Goal: Information Seeking & Learning: Learn about a topic

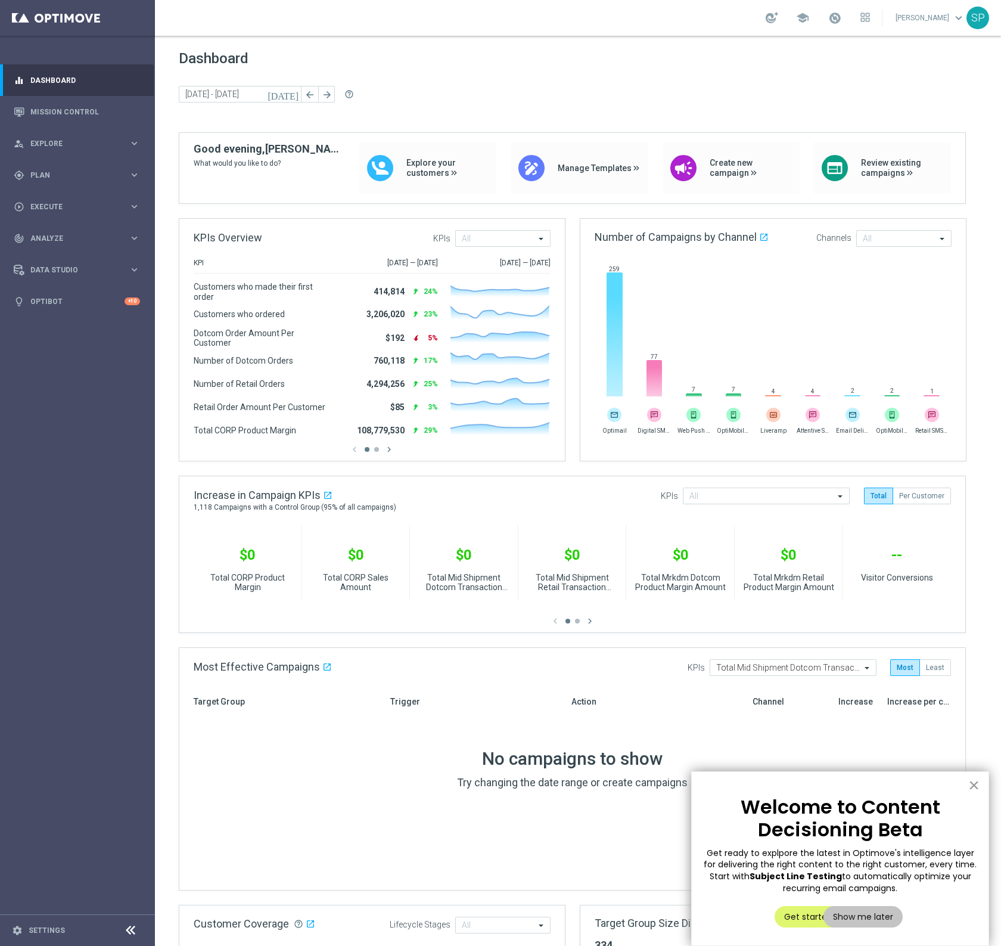
click at [977, 780] on button "×" at bounding box center [973, 784] width 11 height 19
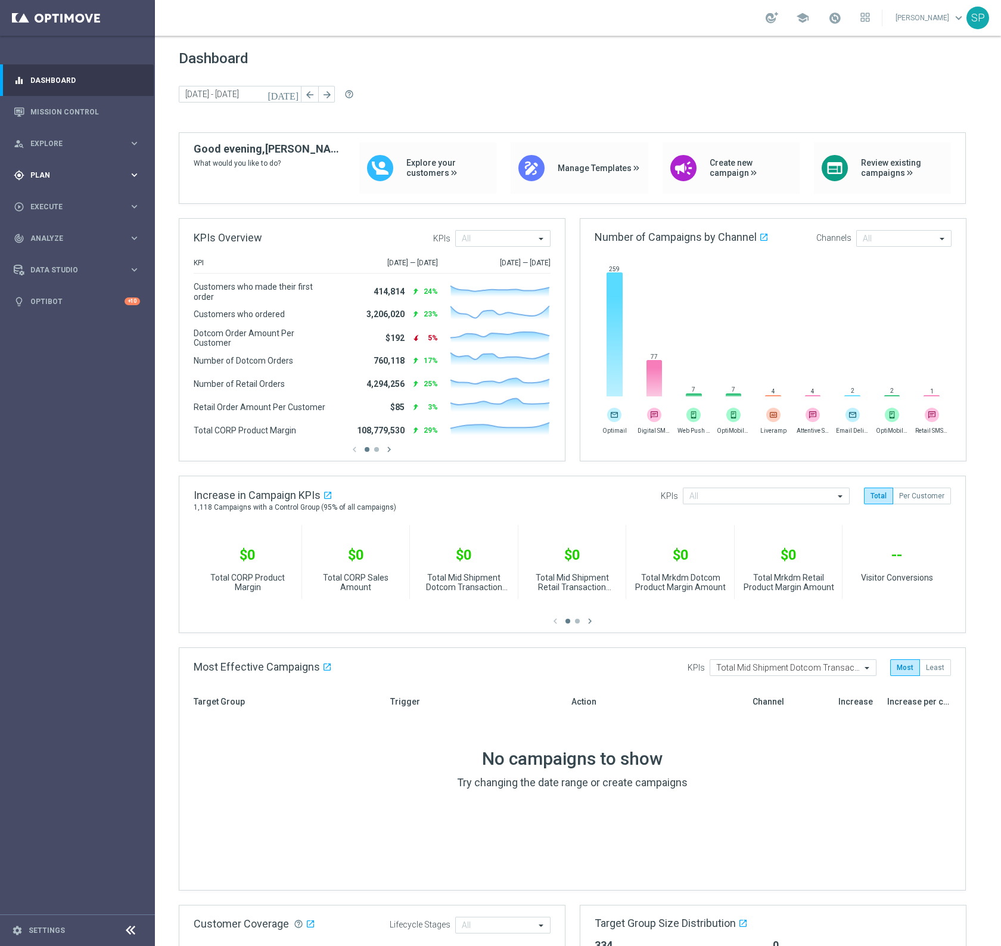
click at [83, 183] on div "gps_fixed Plan keyboard_arrow_right" at bounding box center [77, 175] width 154 height 32
click at [66, 275] on link "Realtime Triggers" at bounding box center [77, 271] width 93 height 10
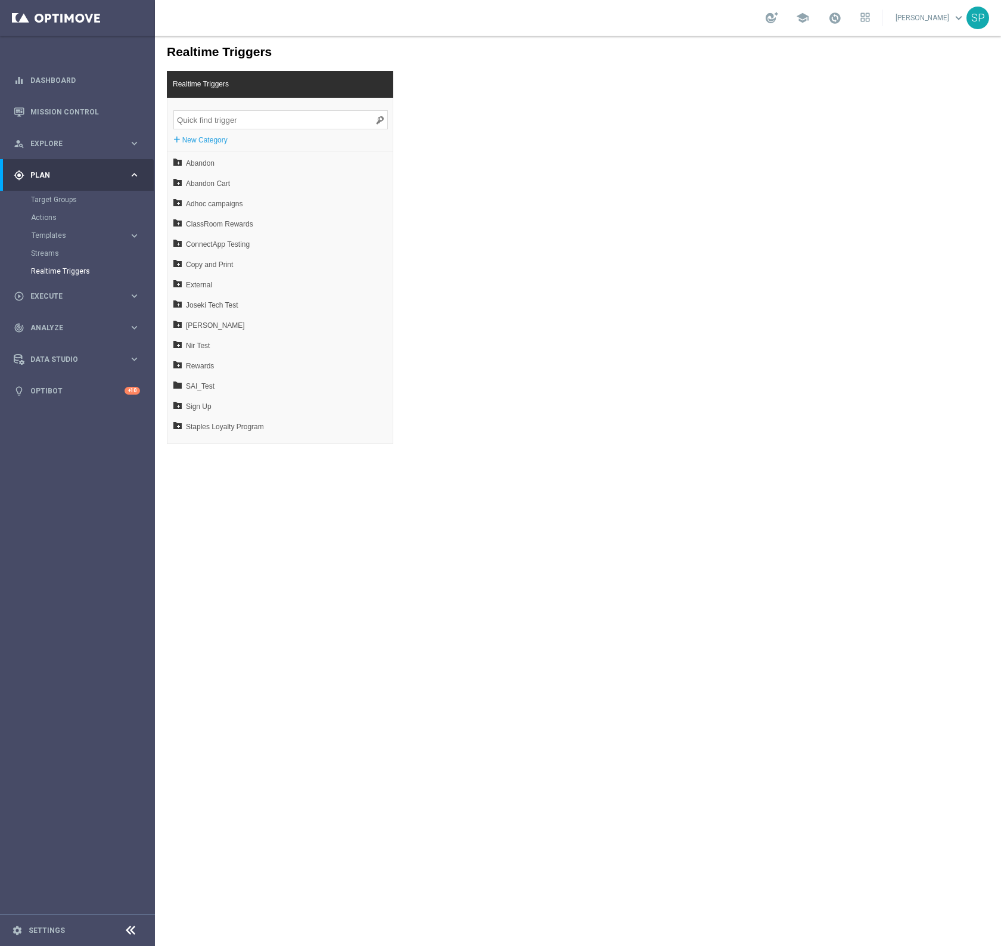
click at [237, 121] on input "search" at bounding box center [280, 119] width 215 height 19
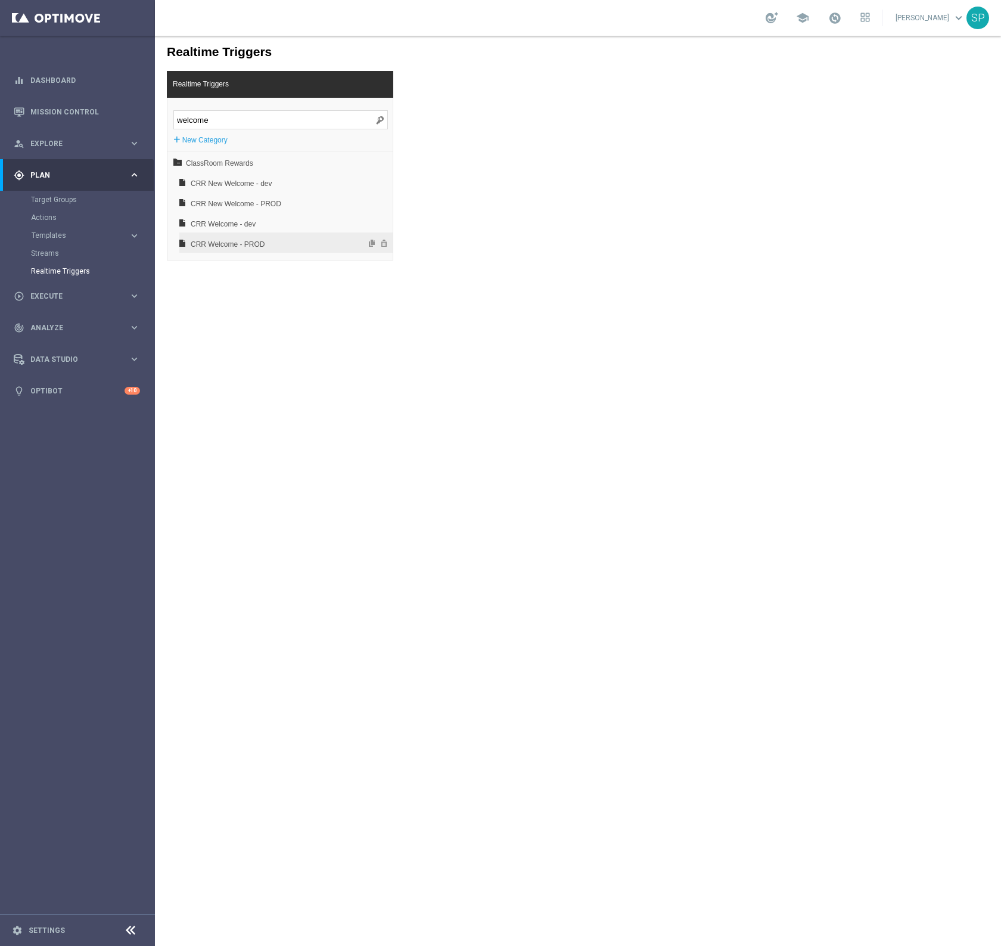
type input "welcome"
click at [250, 240] on span "CRR Welcome - PROD" at bounding box center [255, 244] width 128 height 20
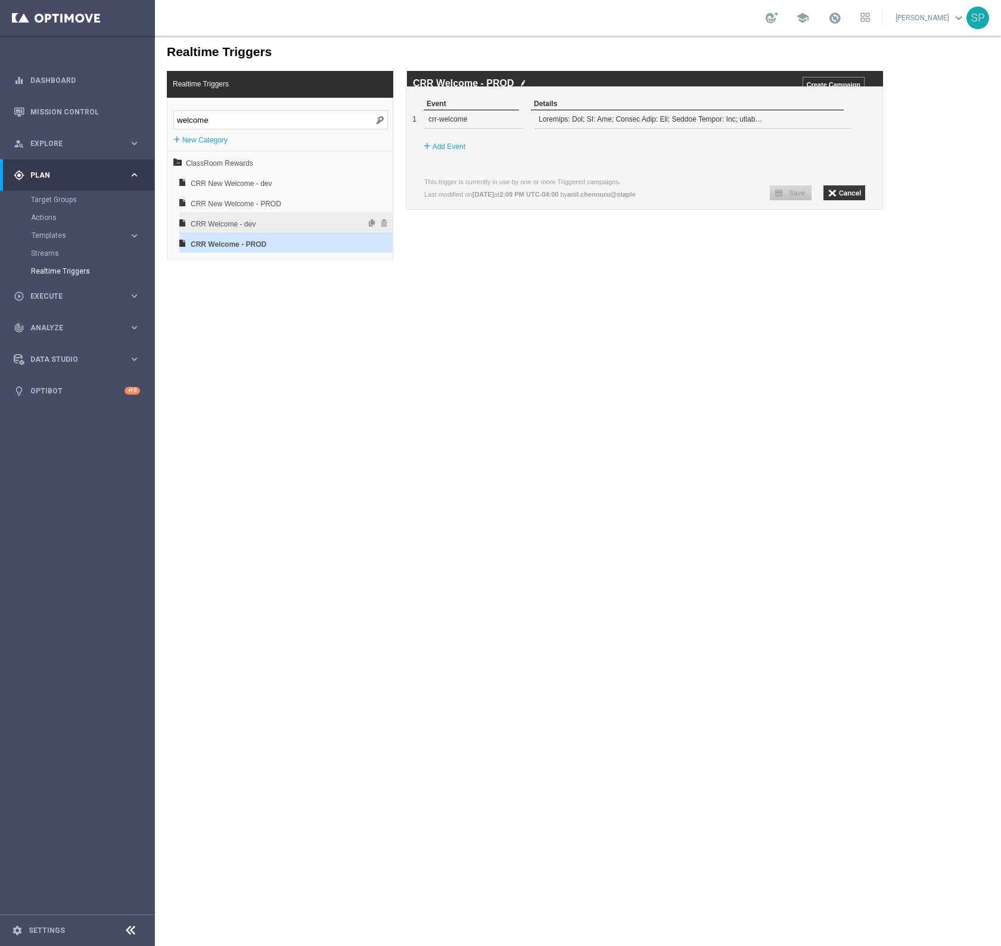
click at [233, 216] on span "CRR Welcome - dev" at bounding box center [255, 224] width 128 height 20
click at [246, 192] on div "CRR New Welcome - PROD" at bounding box center [285, 202] width 213 height 20
click at [250, 183] on span "CRR New Welcome - dev" at bounding box center [255, 183] width 128 height 20
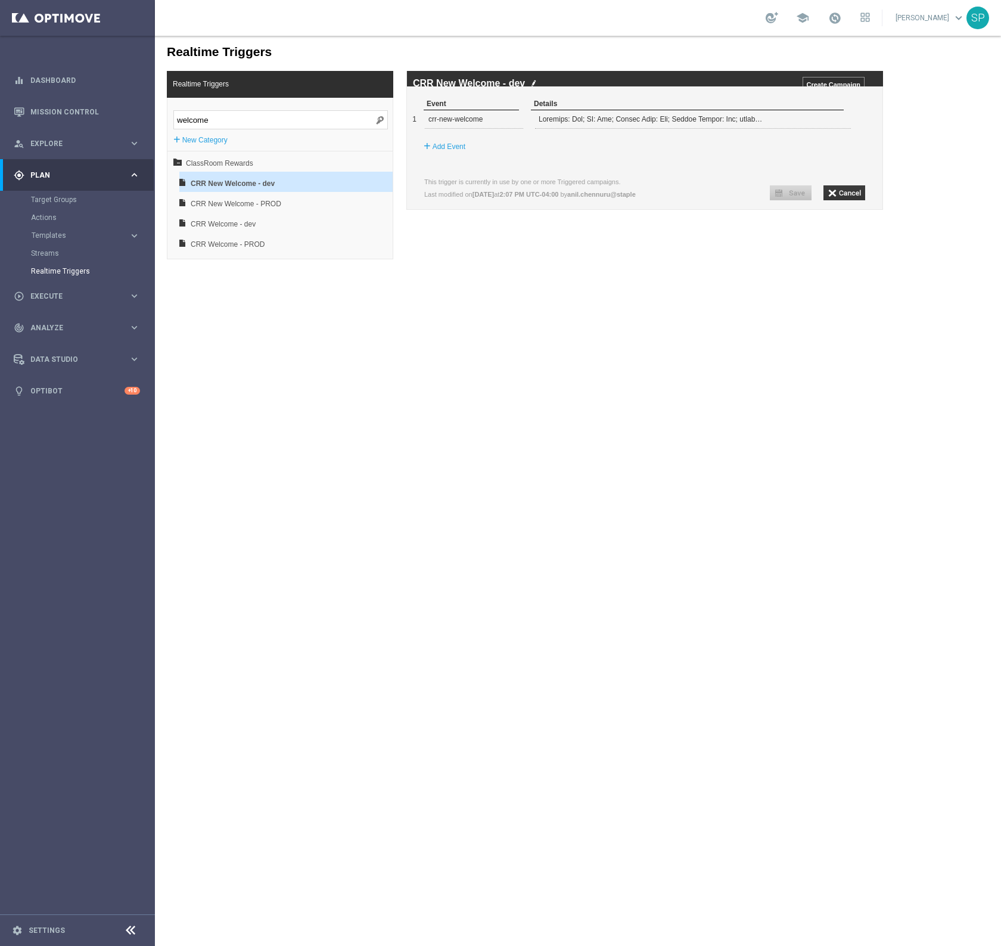
drag, startPoint x: 247, startPoint y: 116, endPoint x: 184, endPoint y: 113, distance: 62.6
click at [184, 113] on input "welcome" at bounding box center [280, 119] width 215 height 19
click at [77, 115] on link "Mission Control" at bounding box center [85, 112] width 110 height 32
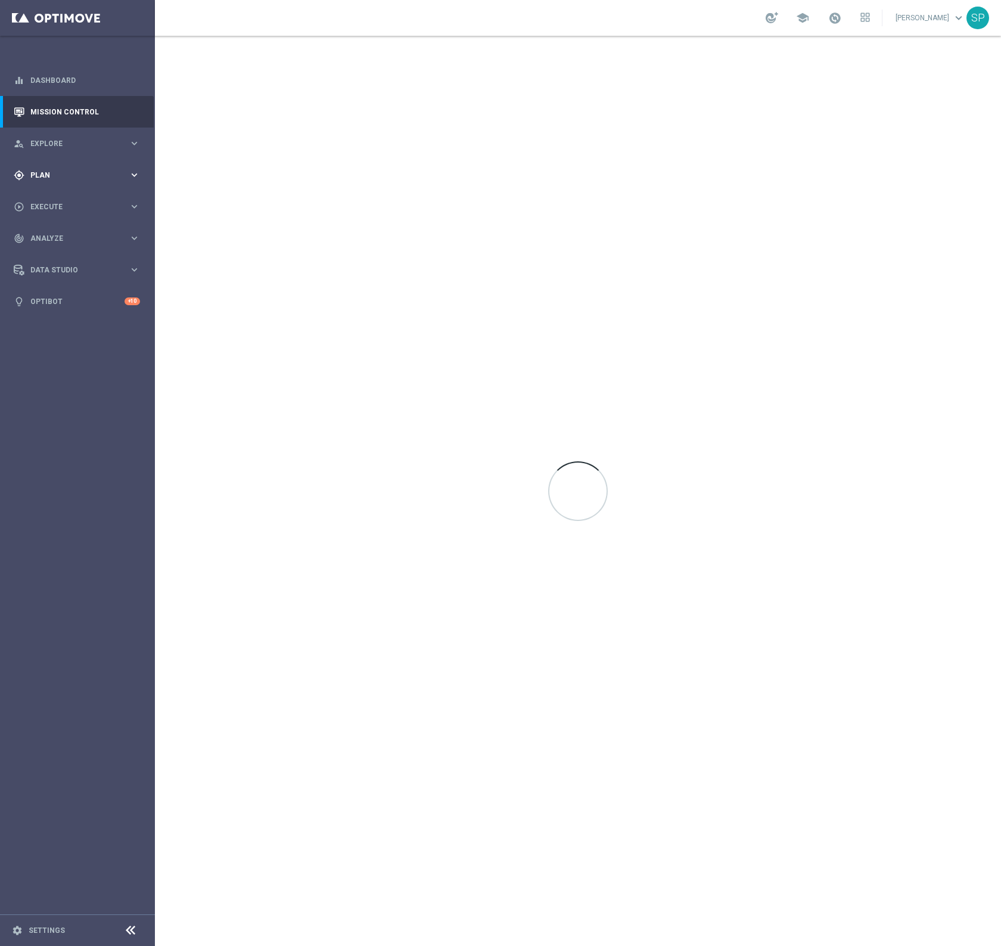
click at [62, 168] on div "gps_fixed Plan keyboard_arrow_right" at bounding box center [77, 175] width 154 height 32
click at [67, 266] on link "Realtime Triggers" at bounding box center [77, 271] width 93 height 10
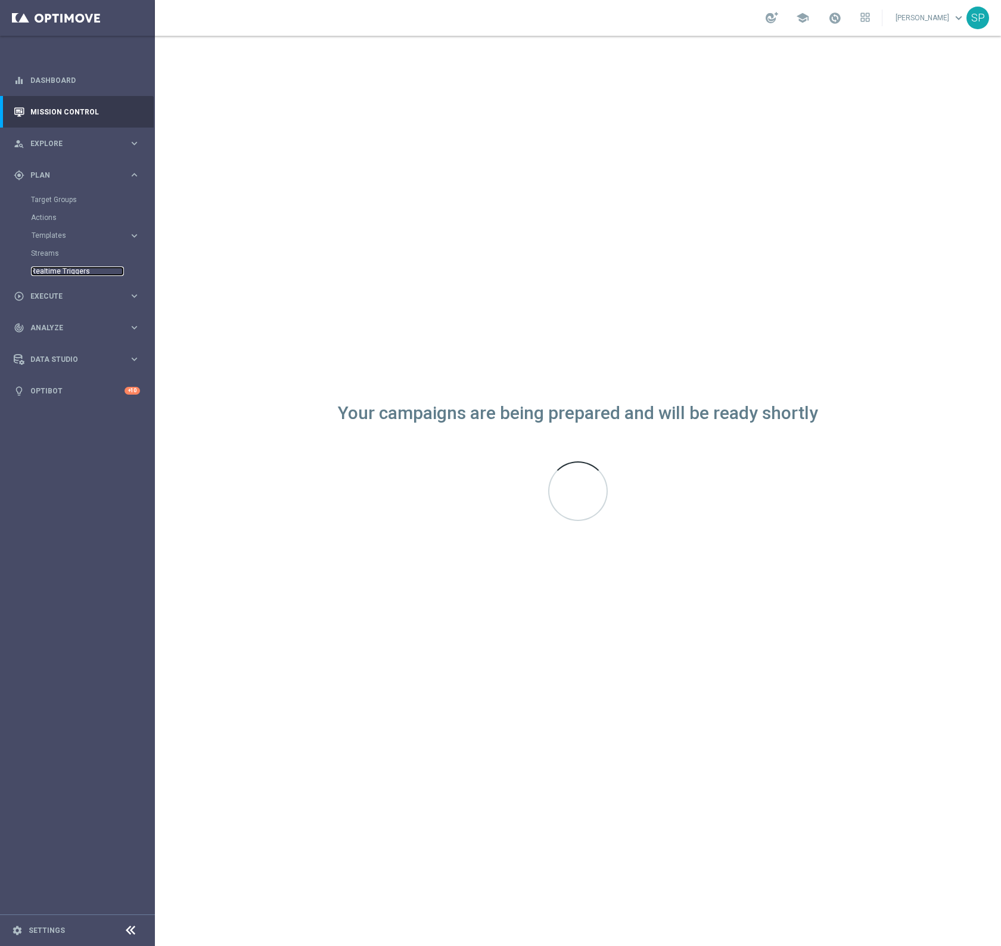
click at [45, 271] on link "Realtime Triggers" at bounding box center [77, 271] width 93 height 10
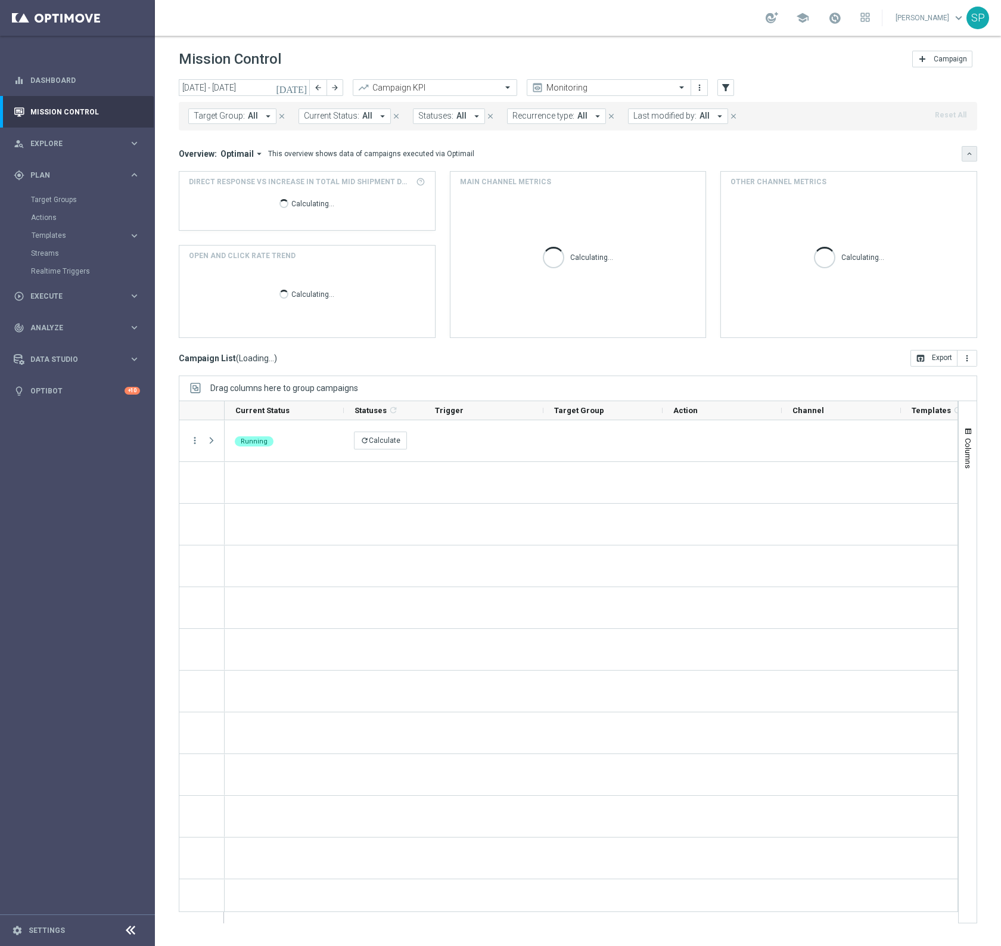
click at [971, 150] on icon "keyboard_arrow_down" at bounding box center [969, 154] width 8 height 8
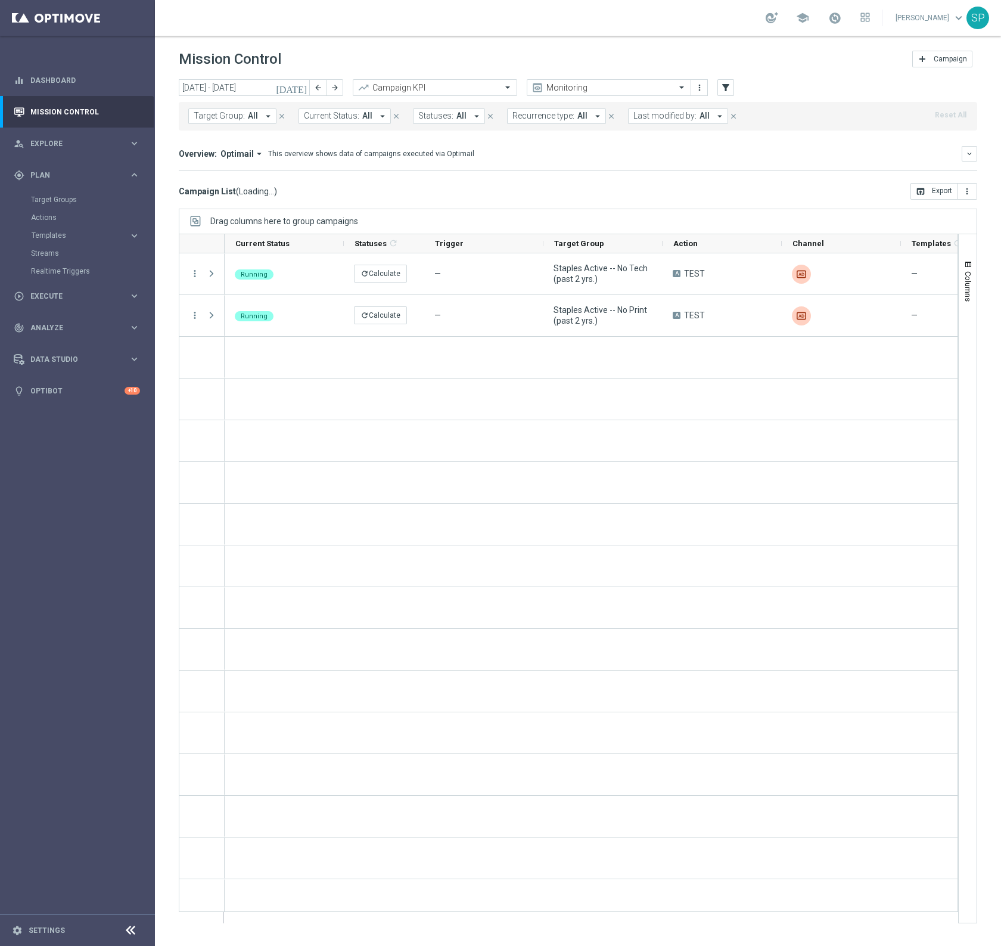
click at [251, 121] on button "Target Group: All arrow_drop_down" at bounding box center [232, 115] width 88 height 15
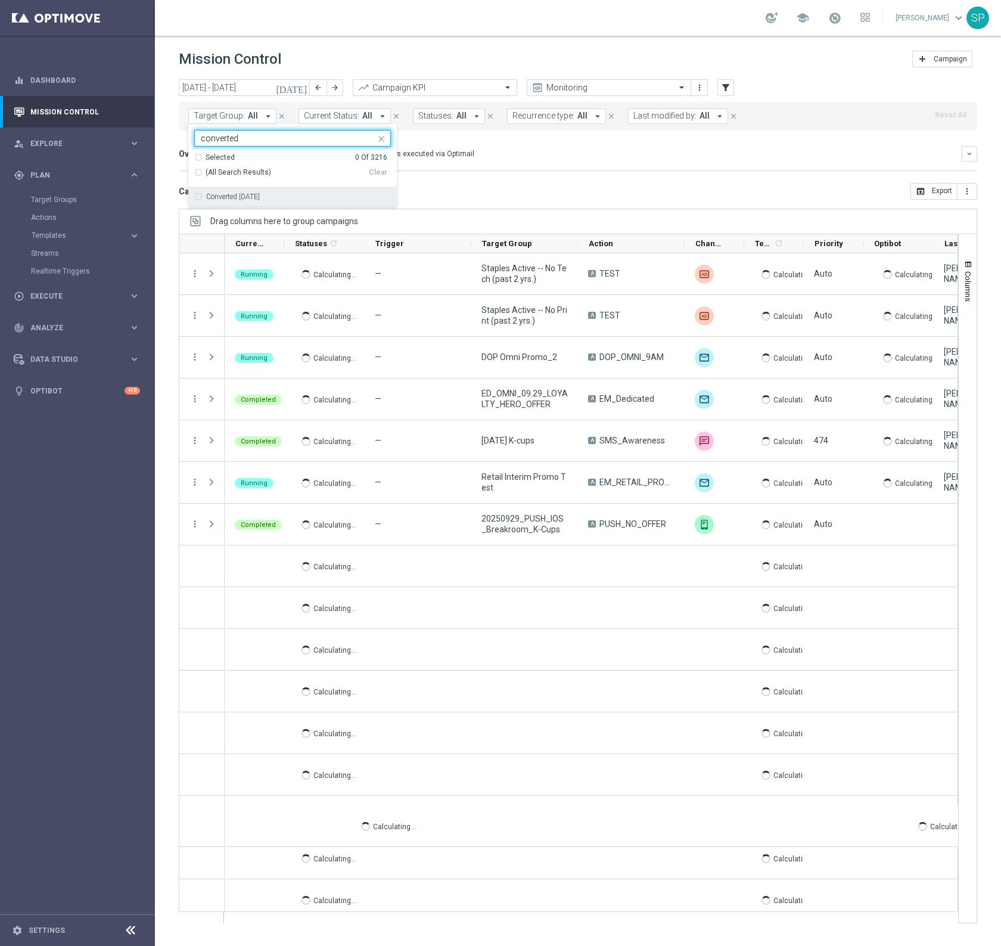
click at [272, 204] on div "Converted [DATE]" at bounding box center [292, 196] width 197 height 19
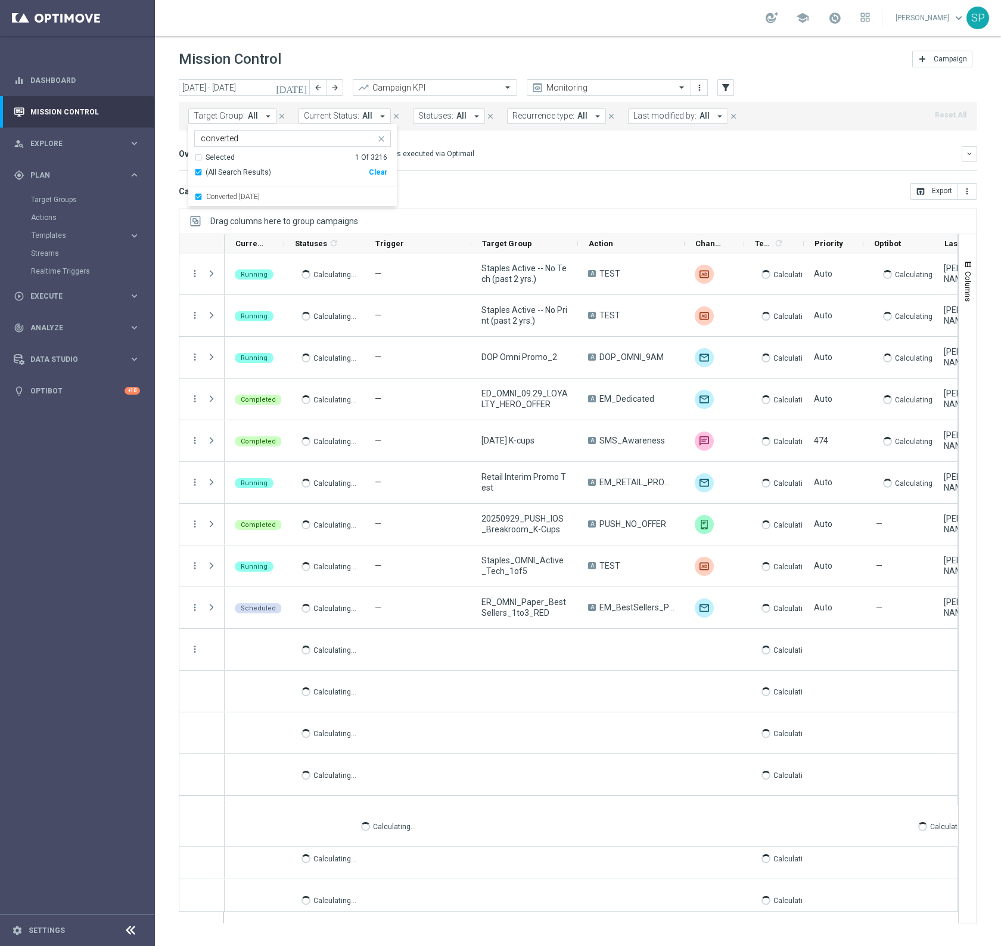
click at [493, 183] on div "Campaign List ( Loading... ) open_in_browser Export more_vert" at bounding box center [578, 191] width 799 height 17
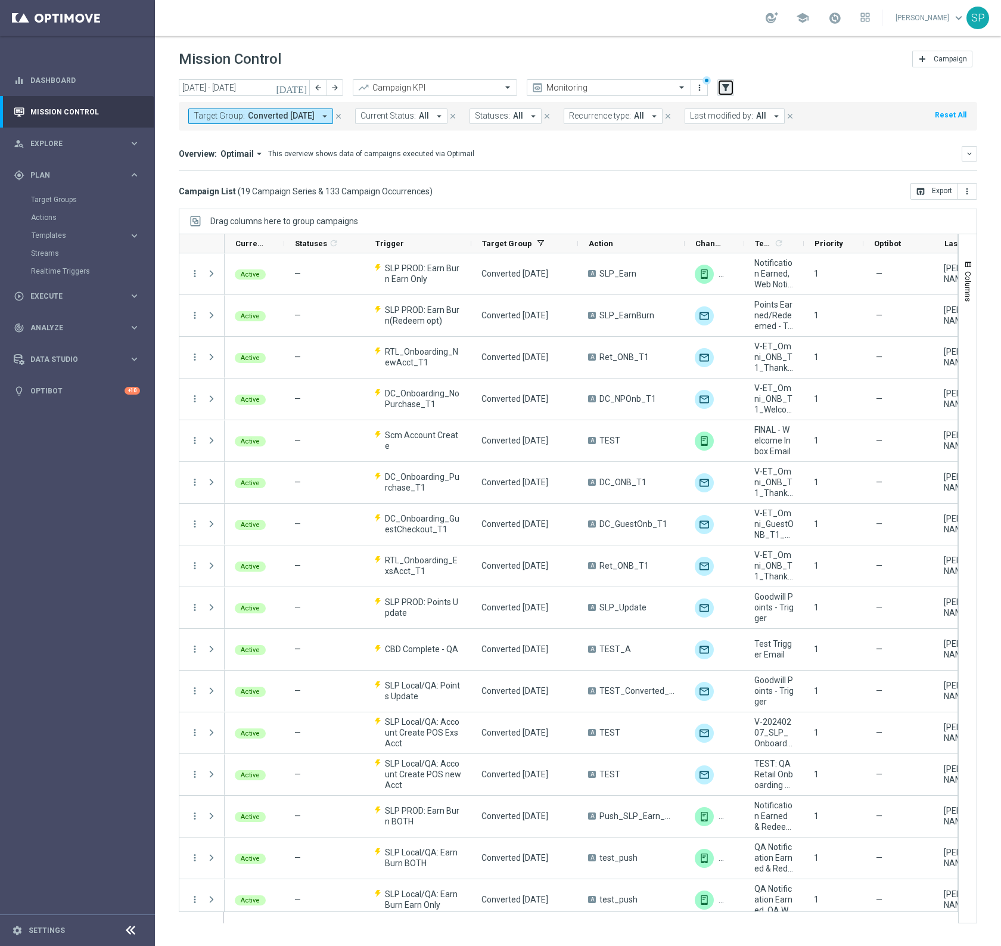
click at [727, 91] on icon "filter_alt" at bounding box center [725, 87] width 11 height 11
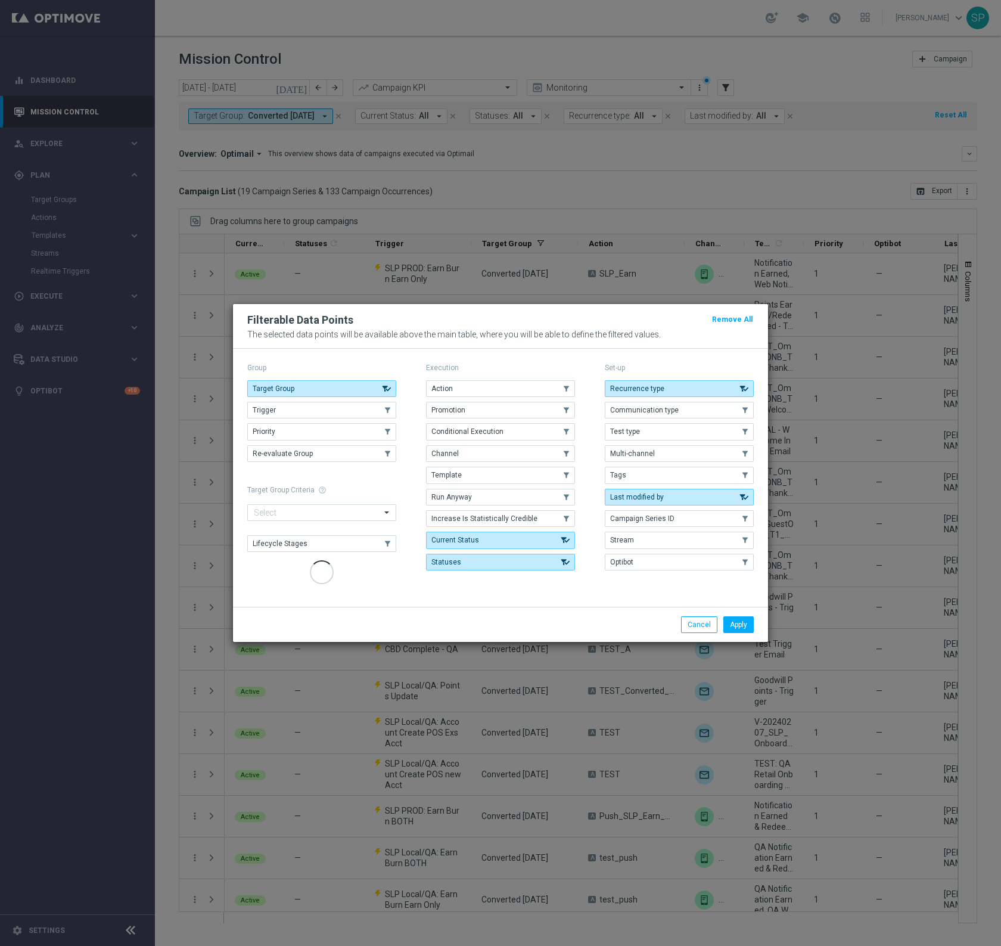
click at [346, 406] on div "Target Group .cls-1{fill:none;} .cls-1{fill:none;} Trigger .cls-1{fill:none;} .…" at bounding box center [321, 421] width 149 height 82
click at [390, 408] on div "Target Group .cls-1{fill:none;} .cls-1{fill:none;} Trigger .cls-1{fill:none;} .…" at bounding box center [321, 421] width 149 height 82
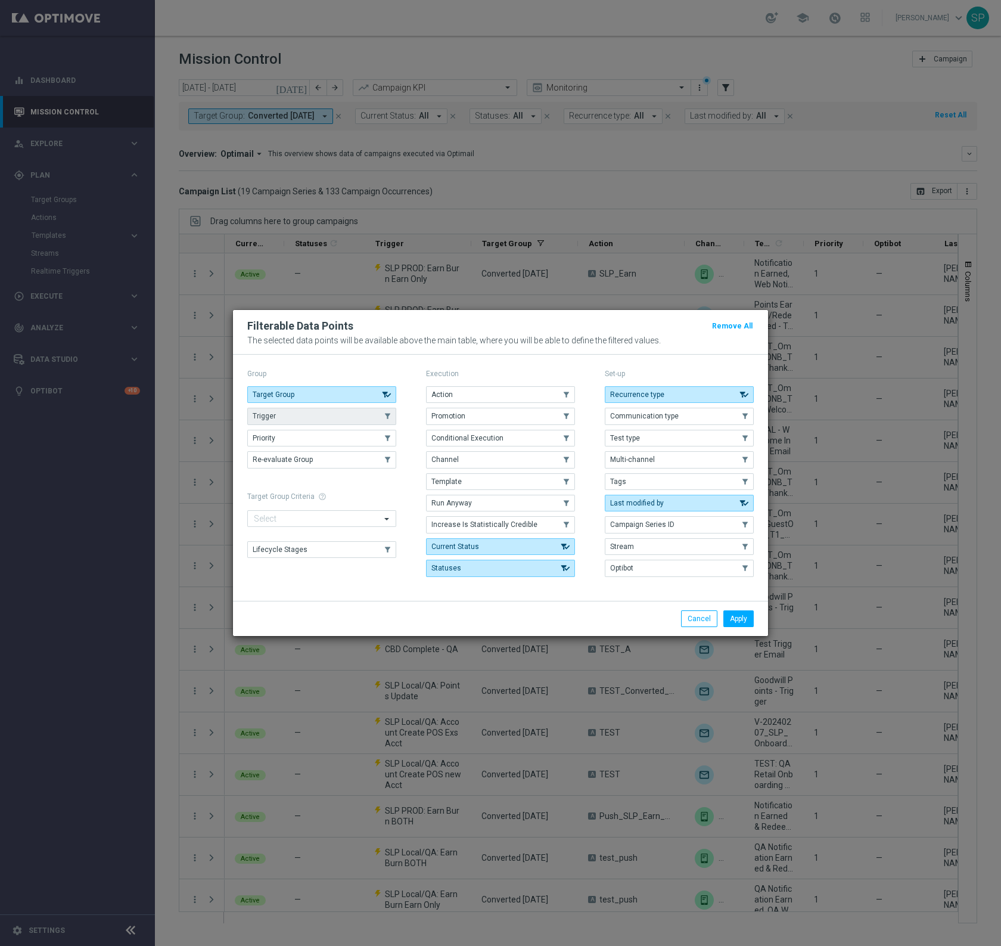
click at [381, 420] on icon "button" at bounding box center [388, 416] width 14 height 8
click at [740, 623] on button "Apply" at bounding box center [738, 618] width 30 height 17
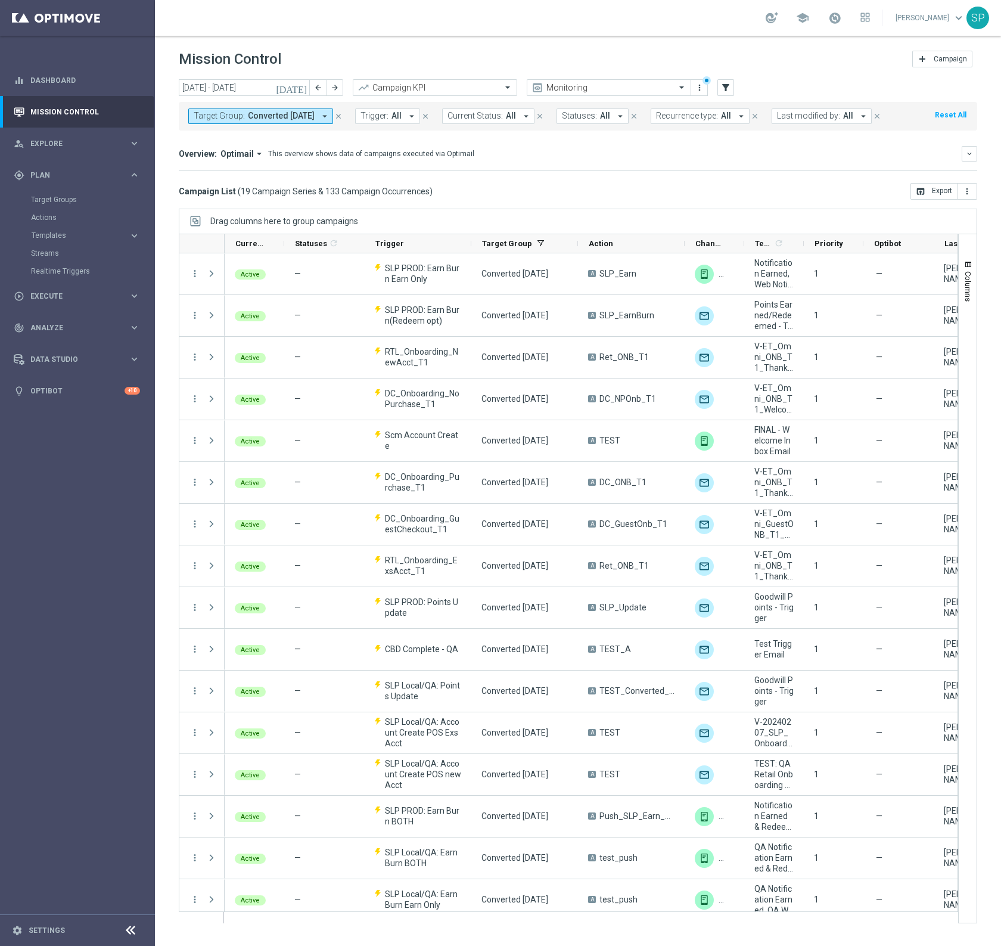
click at [374, 119] on span "Trigger:" at bounding box center [375, 116] width 28 height 10
click at [398, 185] on div "Selected 0 Of 141 (All Search Results) Clear" at bounding box center [459, 170] width 209 height 35
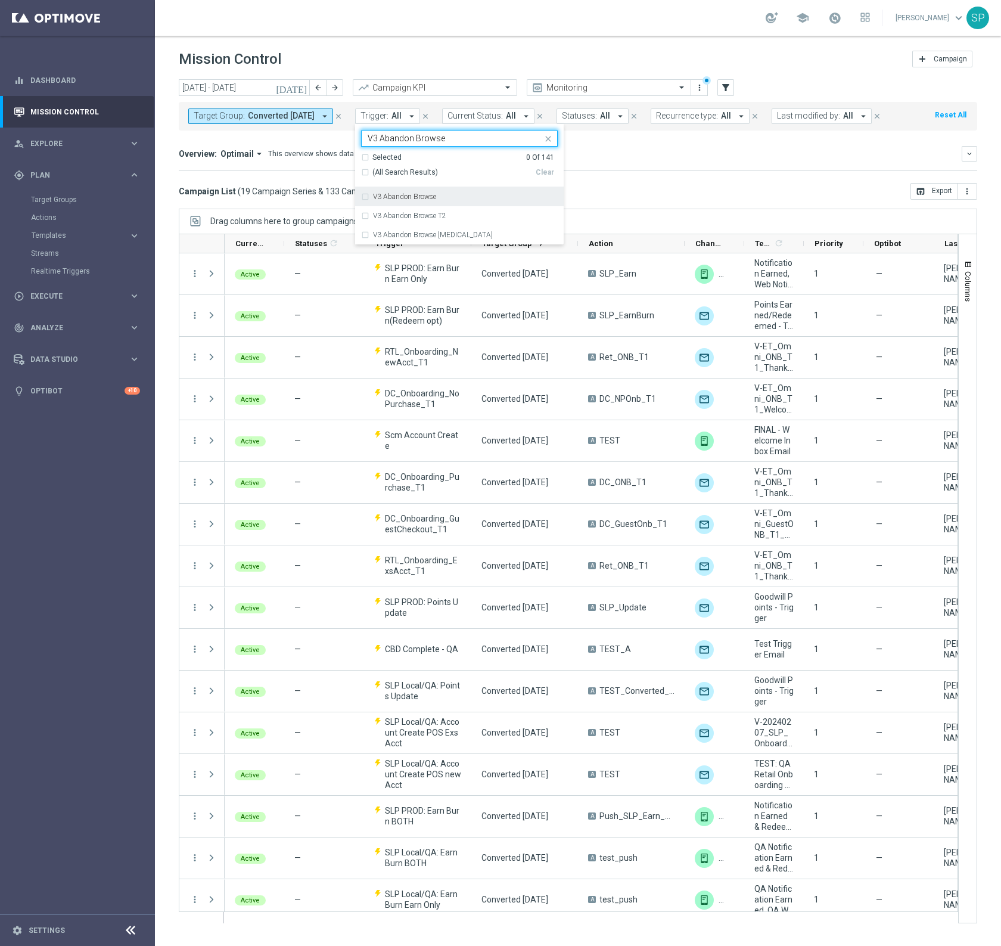
click at [406, 194] on label "V3 Abandon Browse" at bounding box center [404, 196] width 63 height 7
type input "V3 Abandon Browse"
click at [700, 191] on div "Campaign List ( 19 Campaign Series & 133 Campaign Occurrences ) open_in_browser…" at bounding box center [578, 191] width 799 height 17
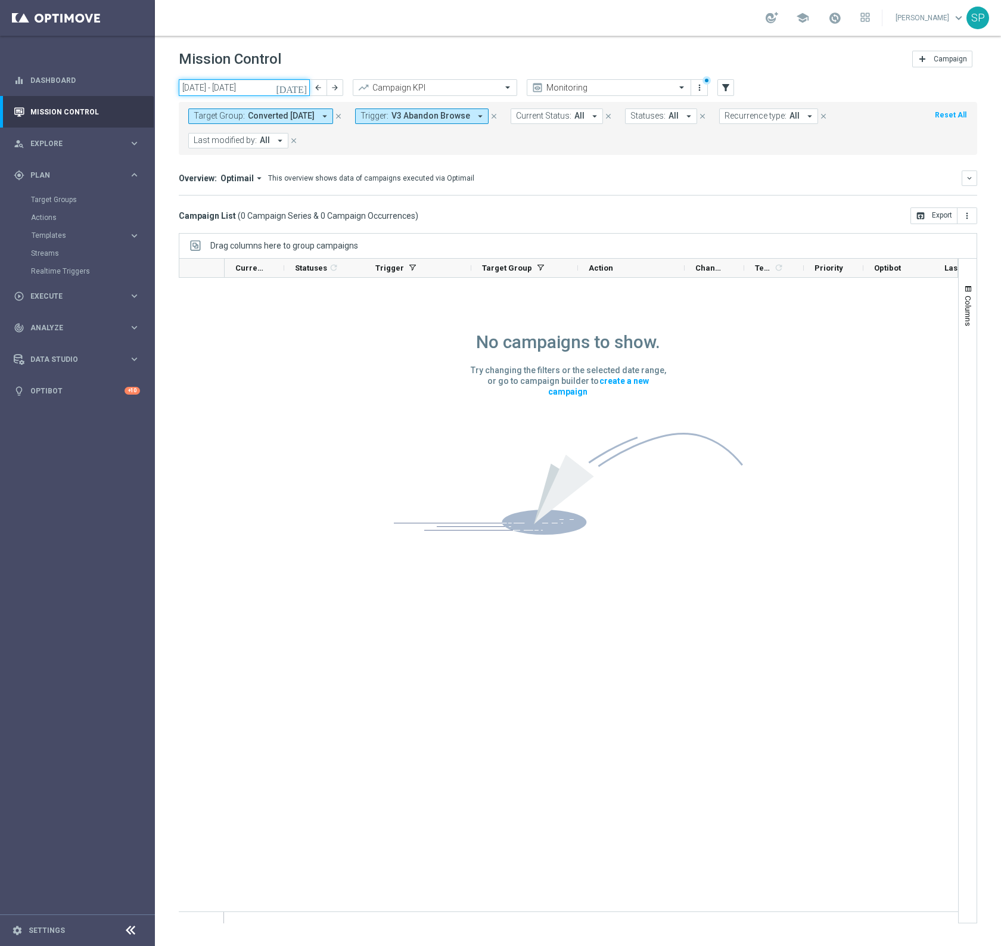
click at [267, 90] on input "[DATE] - [DATE]" at bounding box center [244, 87] width 131 height 17
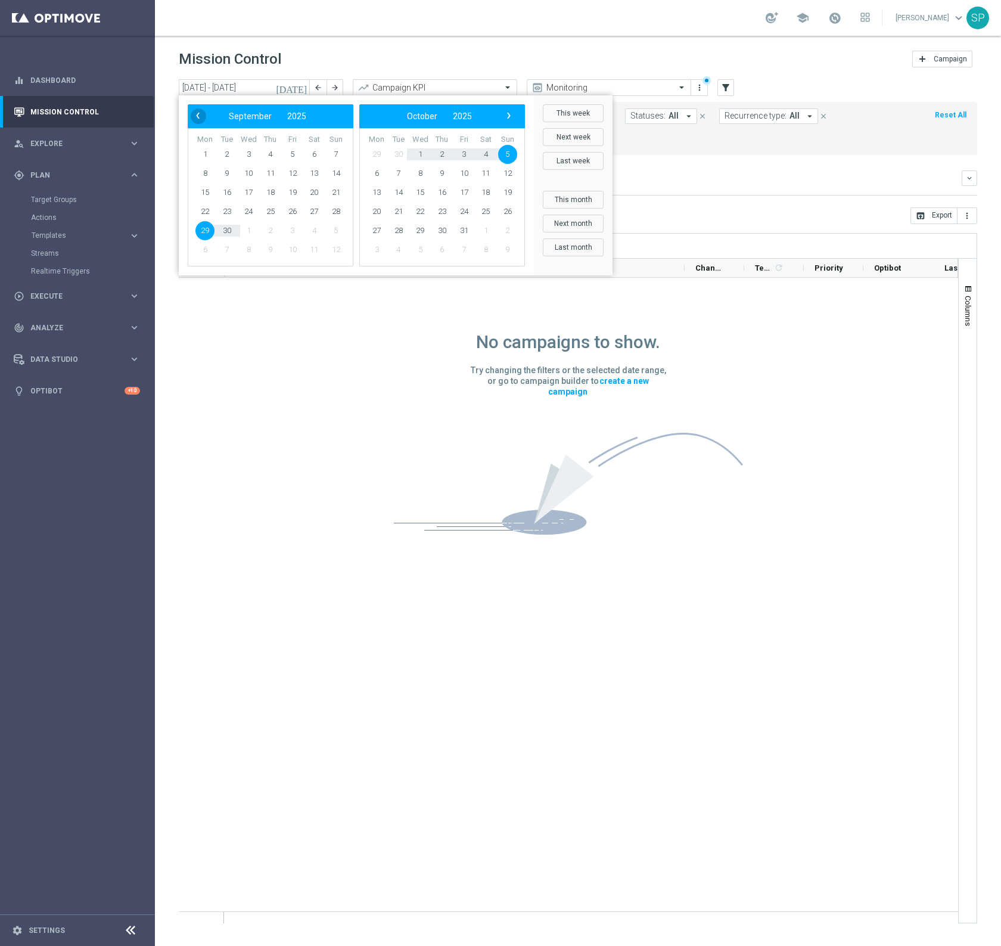
click at [198, 118] on span "‹" at bounding box center [197, 115] width 15 height 15
click at [193, 114] on span "‹" at bounding box center [197, 115] width 15 height 15
click at [386, 48] on div "Mission Control add Campaign" at bounding box center [578, 59] width 799 height 23
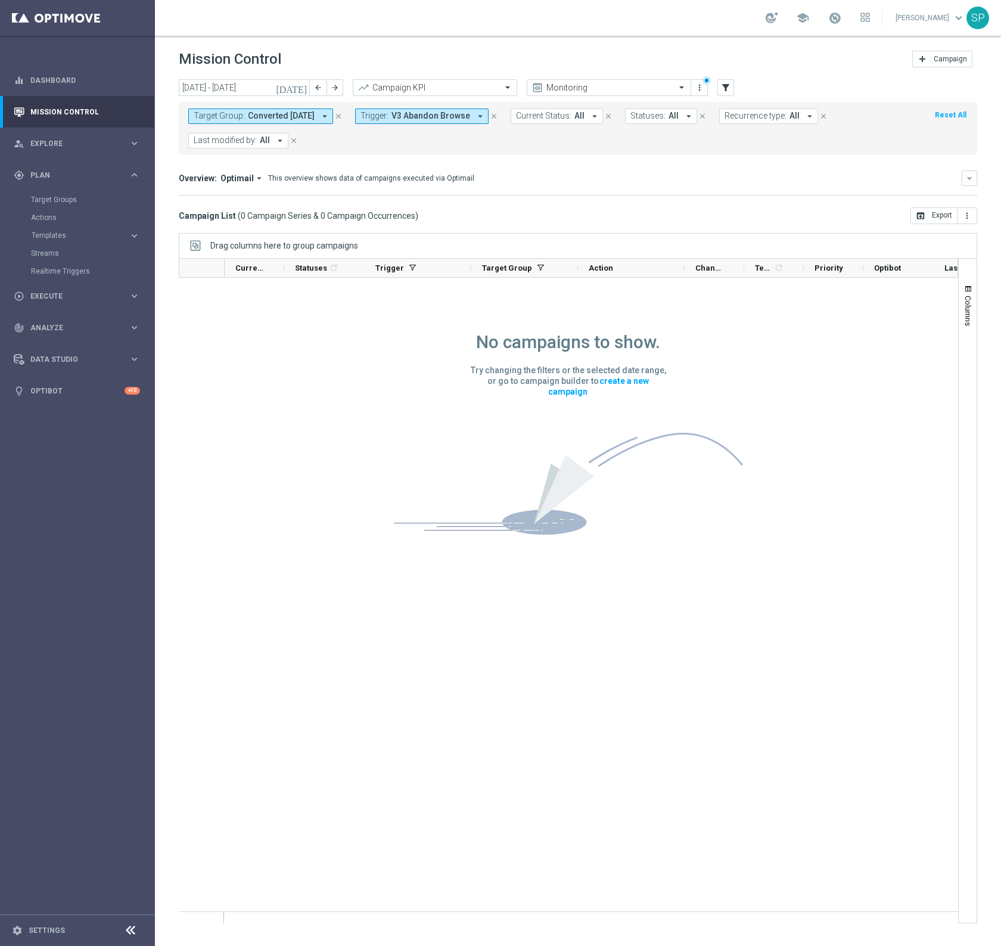
click at [409, 112] on span "V3 Abandon Browse" at bounding box center [431, 116] width 79 height 10
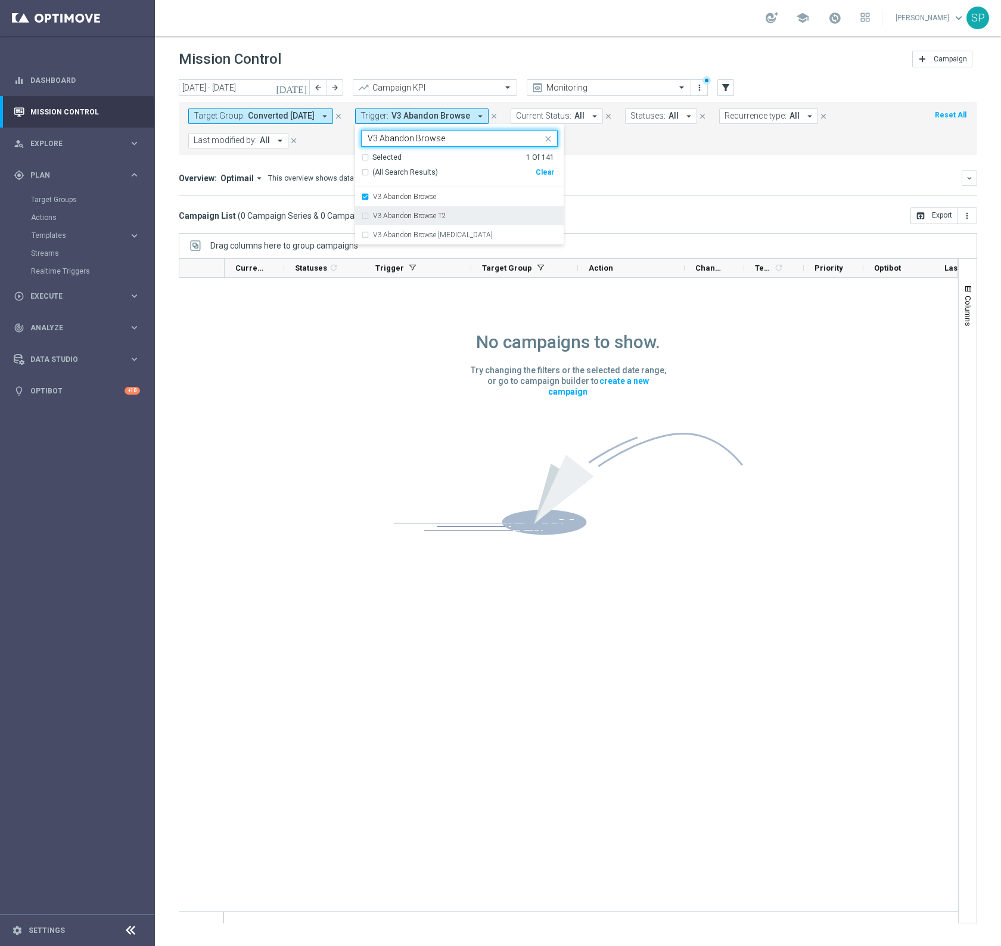
click at [409, 215] on label "V3 Abandon Browse T2" at bounding box center [409, 215] width 73 height 7
type input "V3 Abandon Browse"
click at [411, 230] on div "V3 Abandon Browse T3" at bounding box center [459, 234] width 197 height 19
click at [634, 228] on div "today 29 Sep 2025 - 05 Oct 2025 arrow_back arrow_forward Campaign KPI trending_…" at bounding box center [578, 507] width 846 height 856
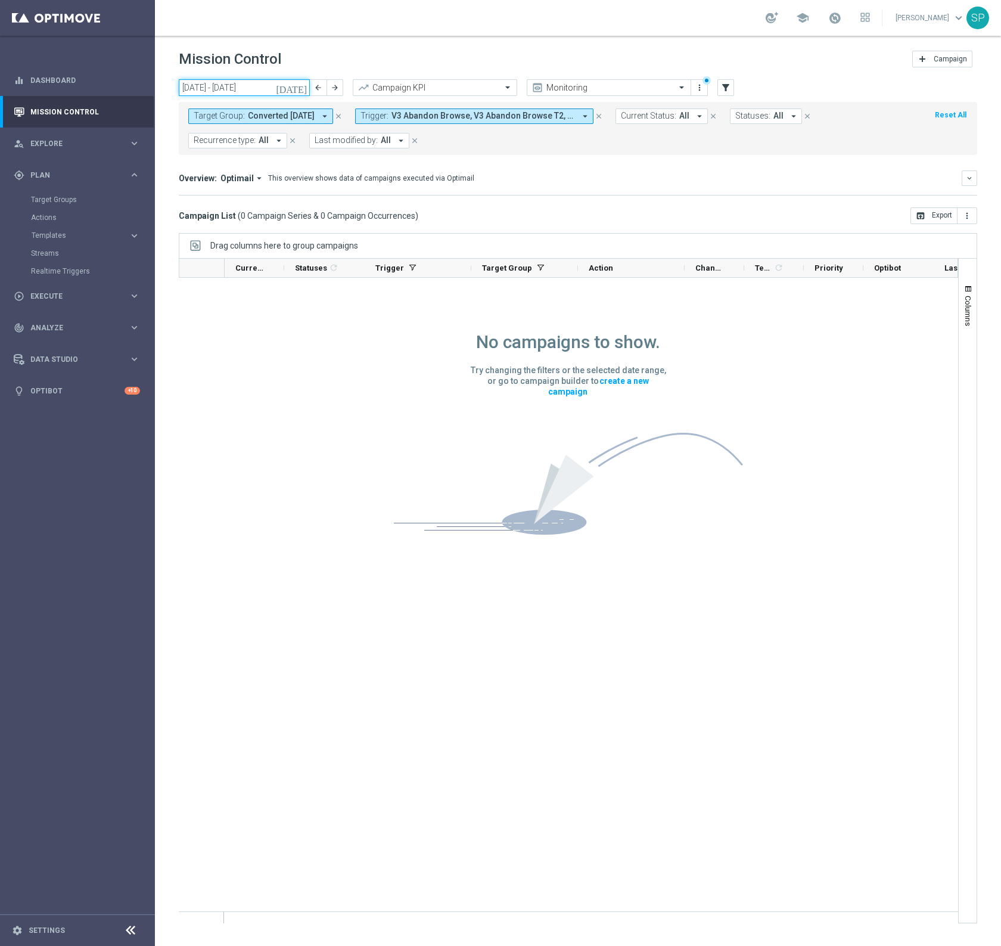
click at [246, 89] on input "[DATE] - [DATE]" at bounding box center [244, 87] width 131 height 17
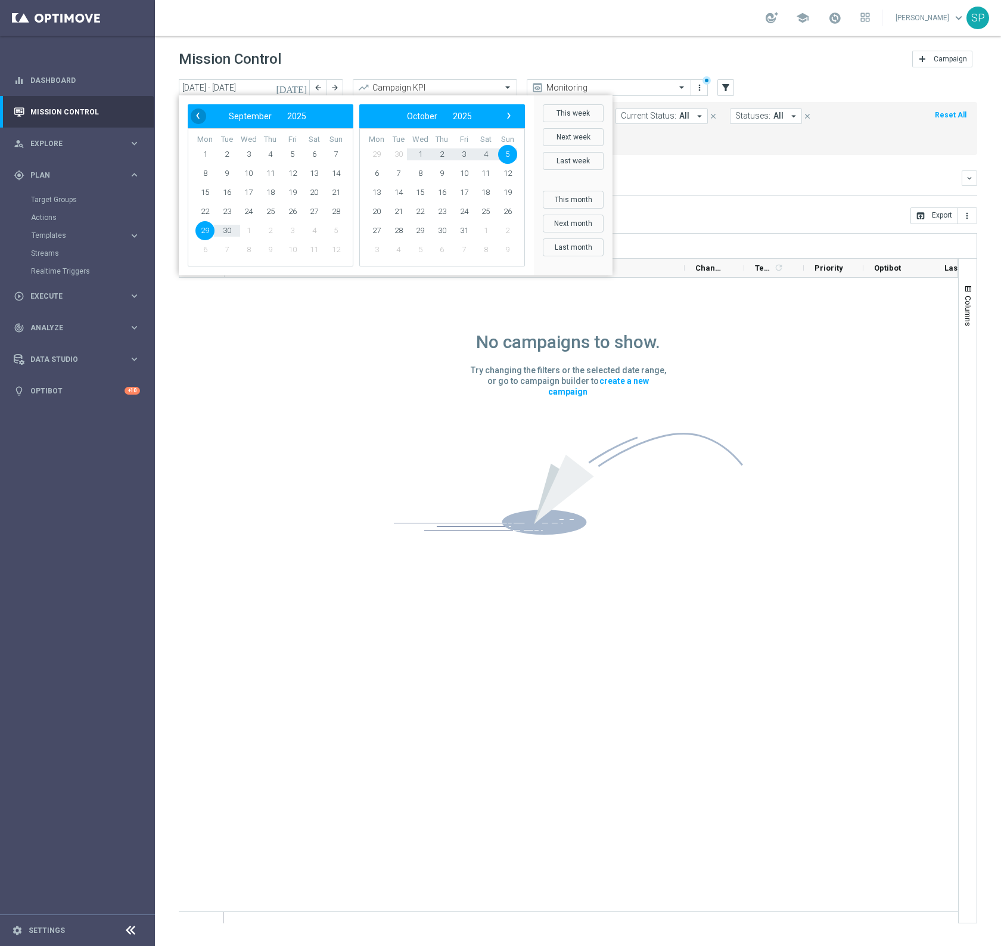
click at [193, 117] on span "‹" at bounding box center [197, 115] width 15 height 15
click at [193, 116] on span "‹" at bounding box center [197, 115] width 15 height 15
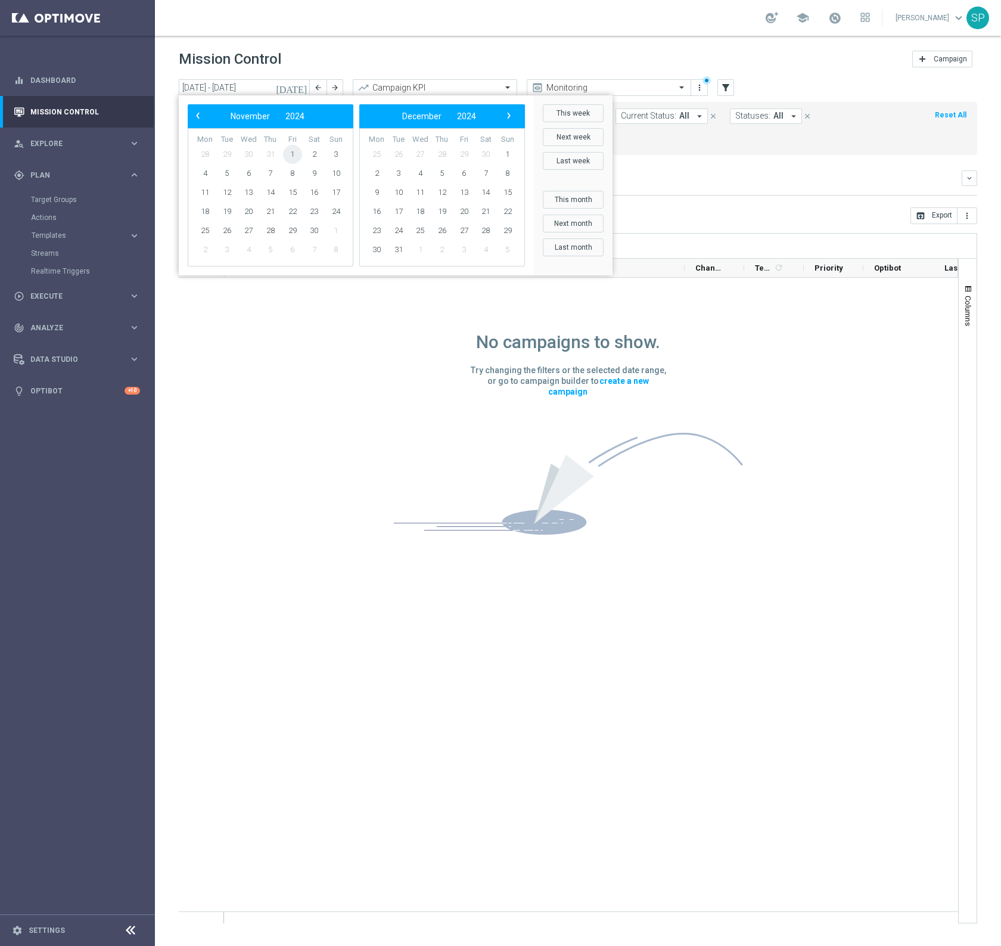
click at [300, 153] on span "1" at bounding box center [292, 154] width 19 height 19
click at [553, 112] on button "This week" at bounding box center [573, 113] width 61 height 18
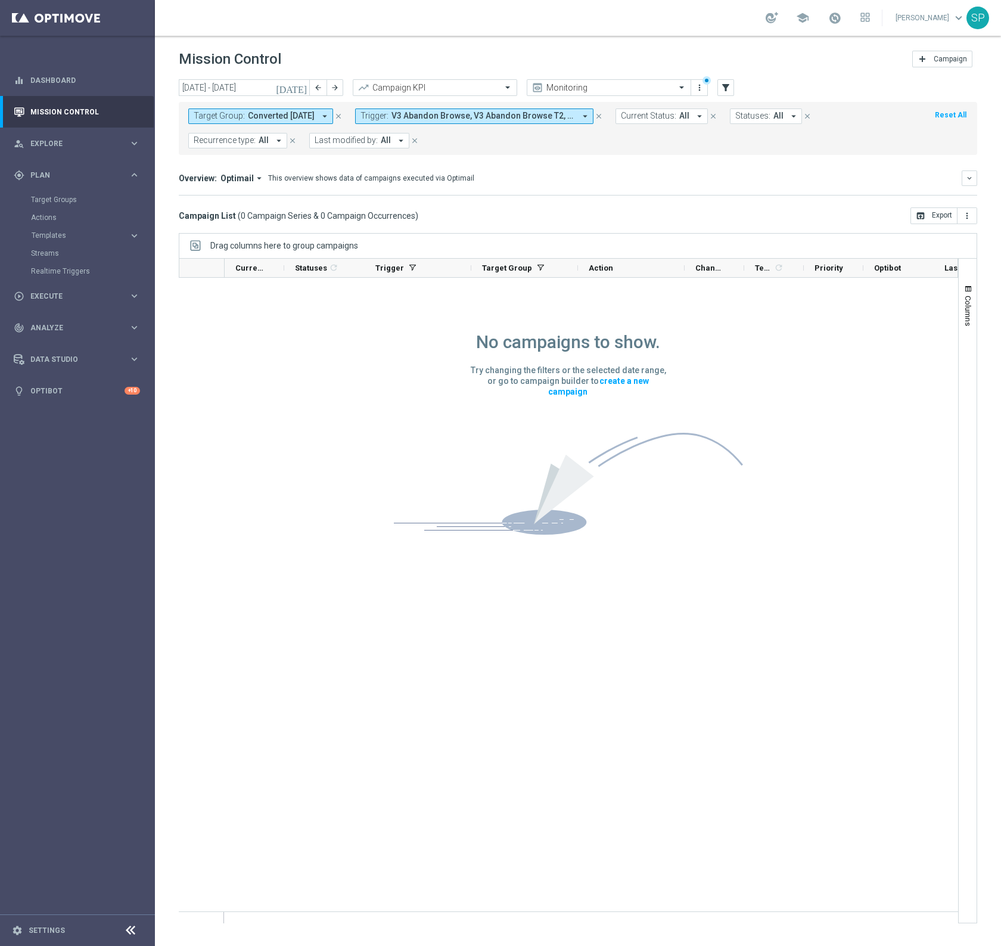
click at [516, 195] on mini-dashboard "Overview: Optimail arrow_drop_down This overview shows data of campaigns execut…" at bounding box center [578, 181] width 799 height 52
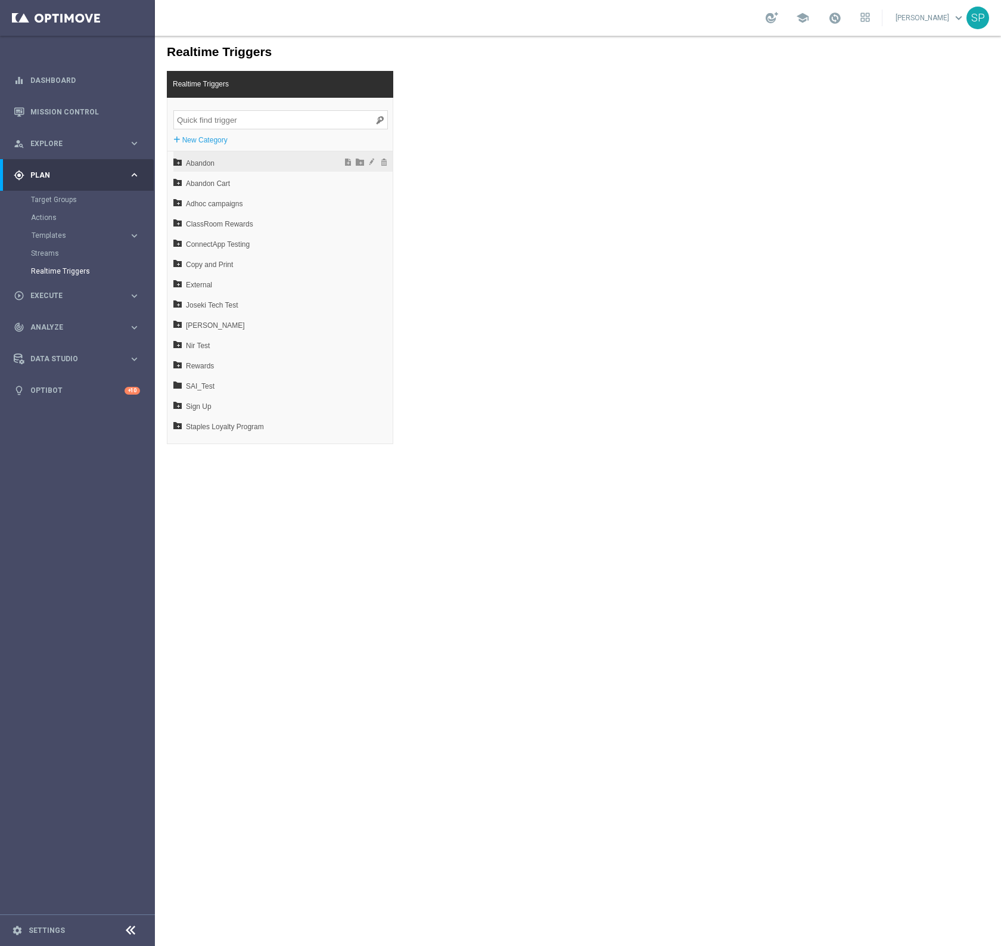
click at [223, 164] on span "Abandon" at bounding box center [252, 163] width 132 height 20
click at [228, 188] on span "V3 Abandon Browse" at bounding box center [255, 183] width 128 height 20
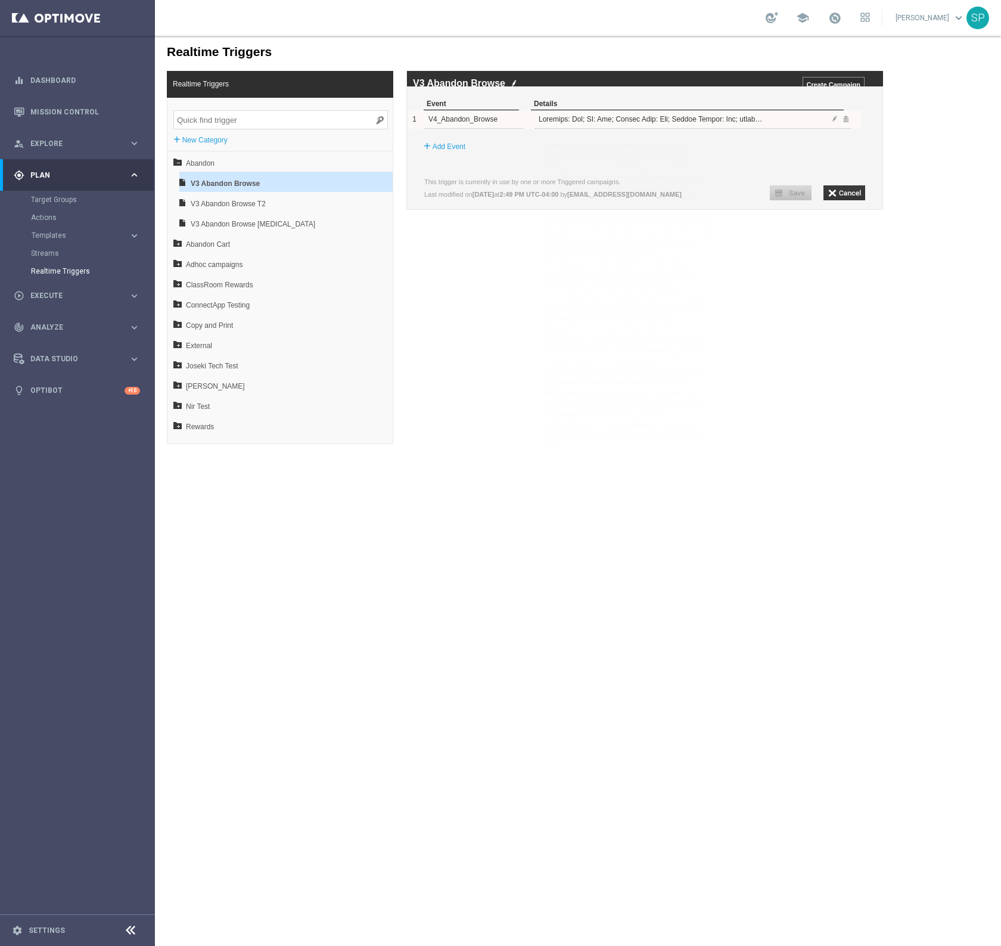
click at [461, 128] on div "V4_Abandon_Browse" at bounding box center [475, 119] width 95 height 18
copy div "V4_Abandon_Browse"
click at [452, 82] on label "V3 Abandon Browse" at bounding box center [459, 83] width 92 height 11
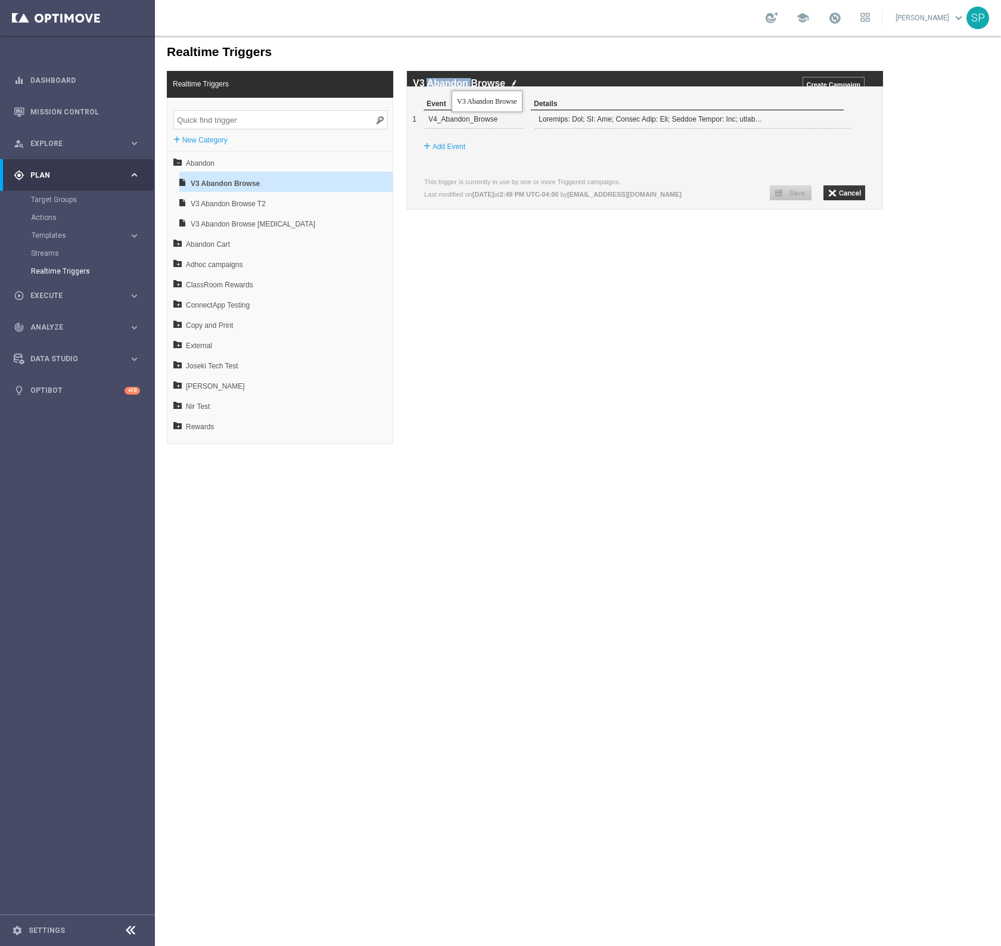
click at [452, 82] on label "V3 Abandon Browse" at bounding box center [459, 83] width 92 height 11
copy div "V3 Abandon Browse"
drag, startPoint x: 291, startPoint y: 123, endPoint x: 183, endPoint y: 117, distance: 108.0
click at [183, 117] on input "search" at bounding box center [280, 119] width 215 height 19
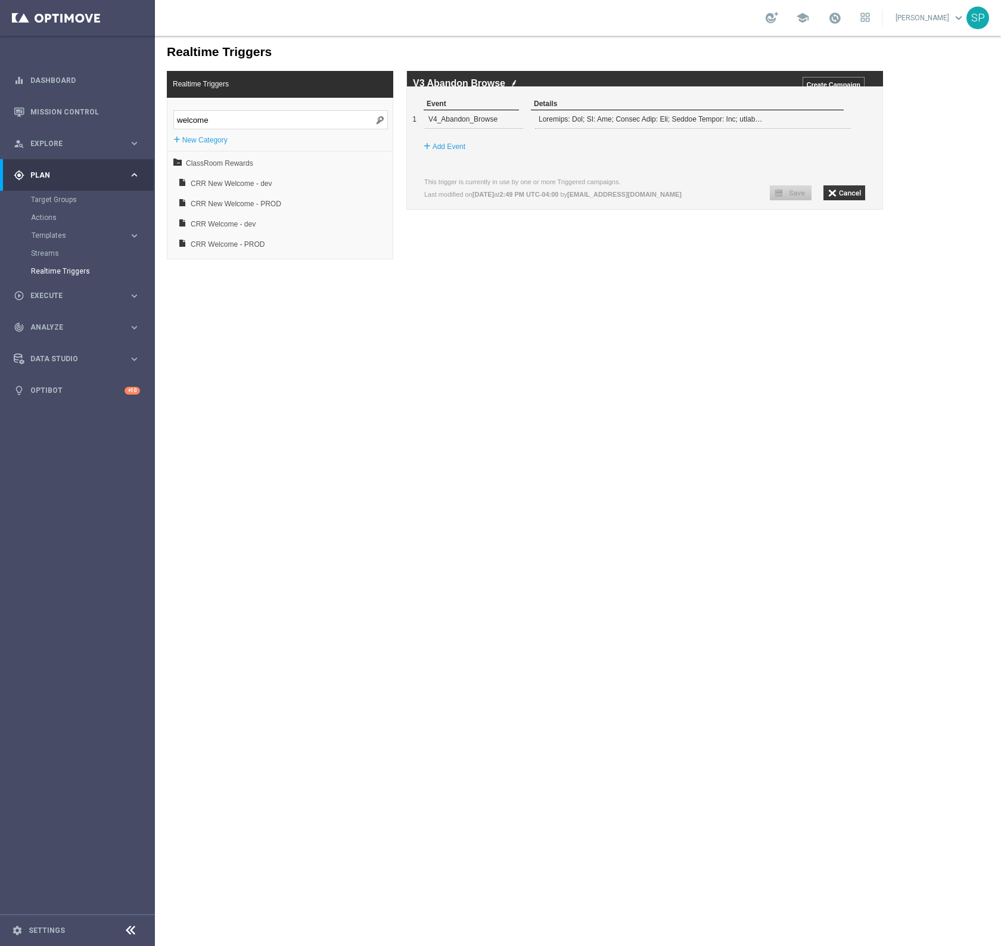
paste input "SLP PROD: Earn Burn(Redeem opt)"
click at [288, 150] on div "Realtime Triggers SLP PROD: Earn Burn(Redeem opt) + New Category Staples Loyalt…" at bounding box center [279, 141] width 225 height 140
click at [280, 161] on span "Staples Loyalty Program" at bounding box center [252, 163] width 132 height 20
click at [316, 122] on input "SLP PROD: Earn Burn(Redeem opt)" at bounding box center [280, 119] width 215 height 19
type input "SLP PROD: Earn Burn(Redeem opt"
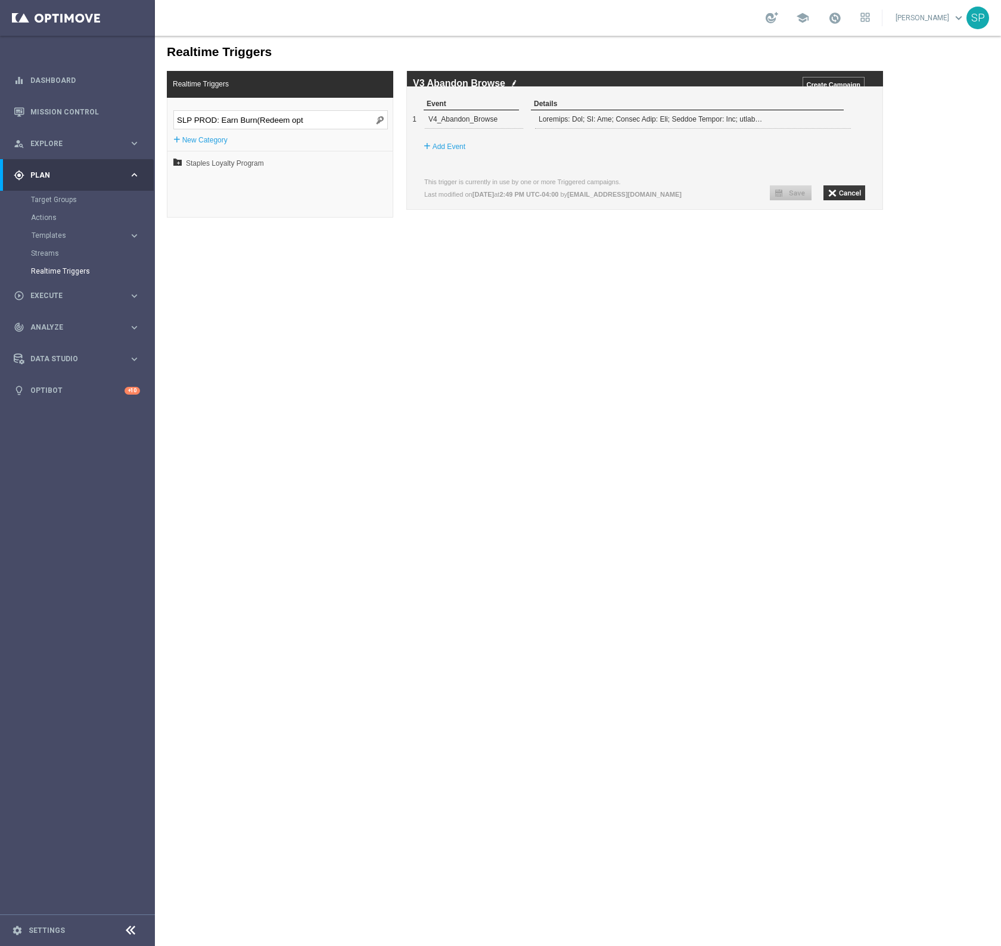
click at [369, 119] on input "SLP PROD: Earn Burn(Redeem opt" at bounding box center [280, 119] width 215 height 19
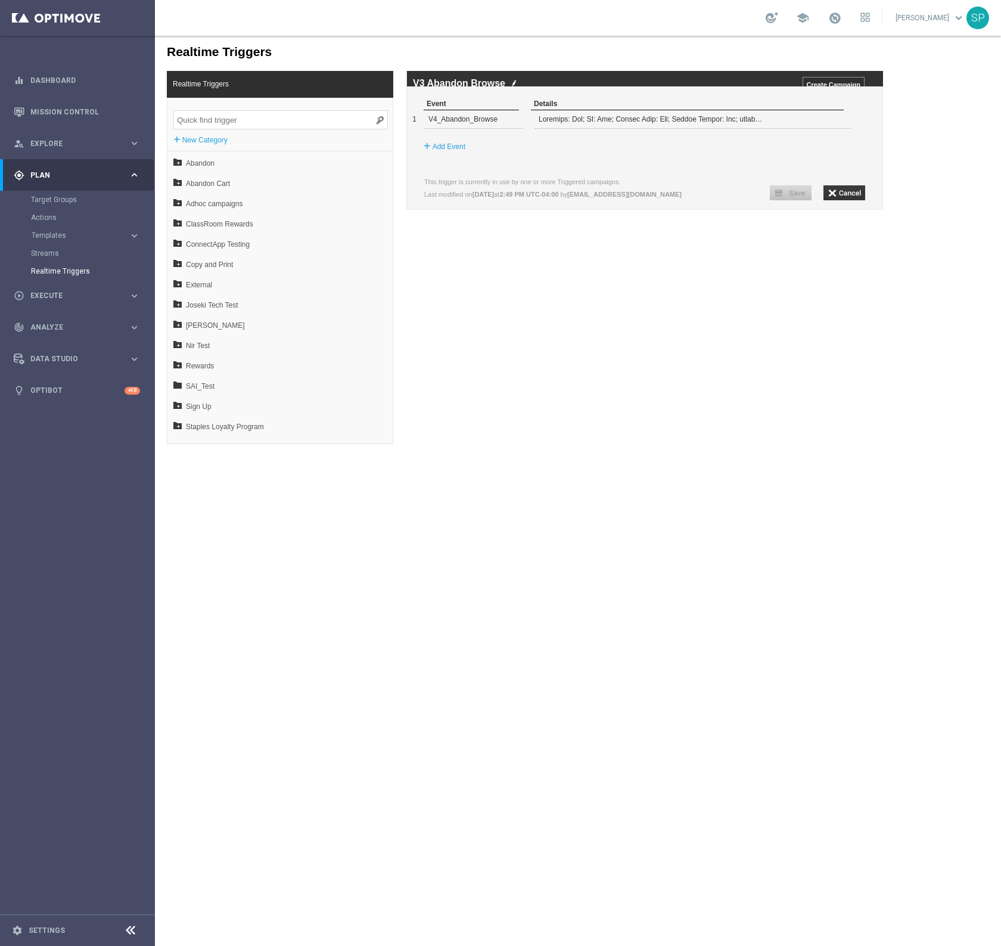
click at [289, 119] on input "search" at bounding box center [280, 119] width 215 height 19
paste input "RTL_Onboarding_NewAcct_T1"
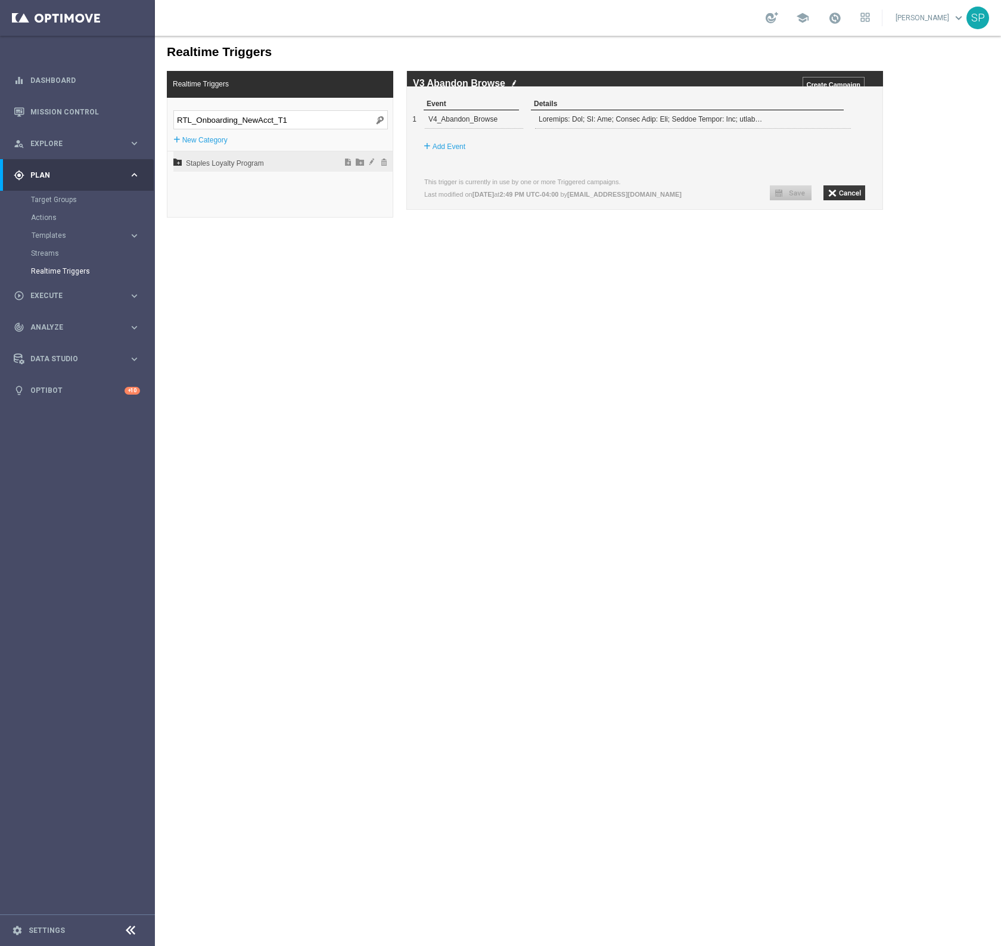
type input "RTL_Onboarding_NewAcct_T1"
click at [268, 164] on span "Staples Loyalty Program" at bounding box center [252, 163] width 132 height 20
click at [271, 182] on span "PROD" at bounding box center [256, 183] width 128 height 20
click at [273, 201] on span "RTL_Onboarding_NewAcct_T1" at bounding box center [259, 204] width 125 height 20
click at [476, 128] on div "lyt_account_create" at bounding box center [475, 119] width 95 height 18
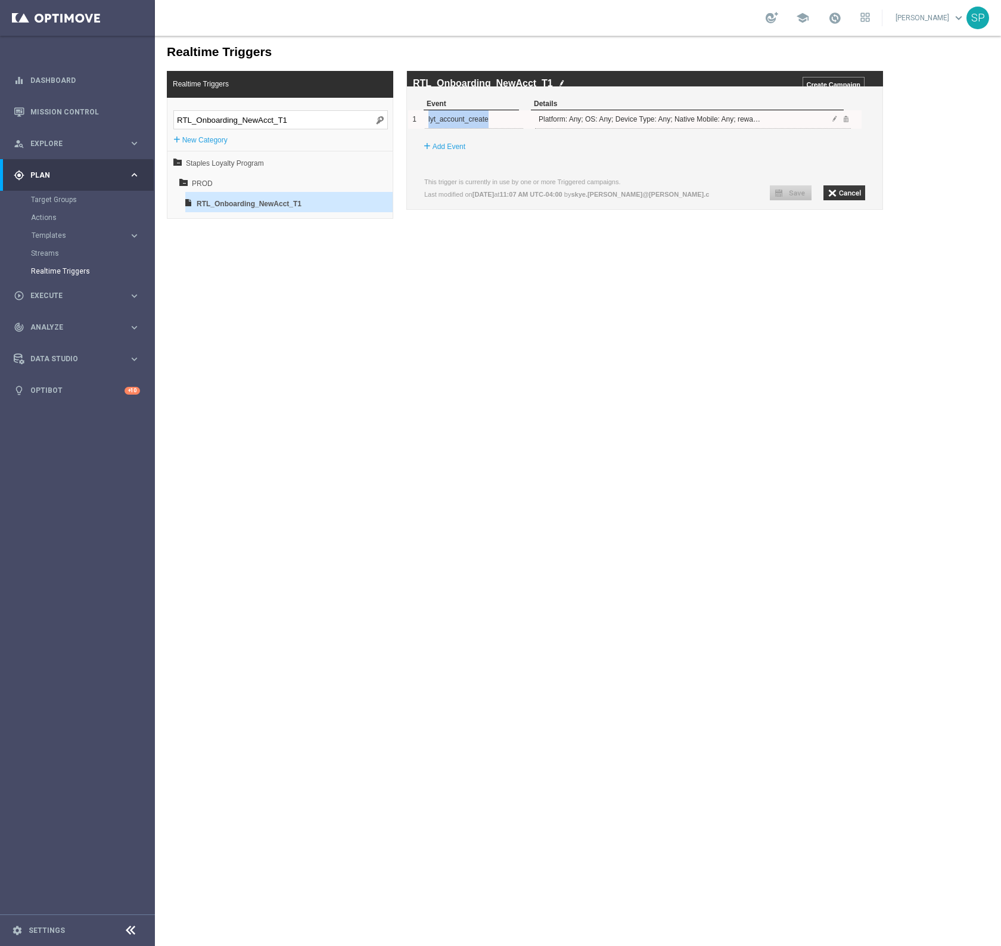
click at [476, 128] on div "lyt_account_create" at bounding box center [475, 119] width 95 height 18
copy div "lyt_account_create"
click at [834, 122] on span at bounding box center [834, 118] width 7 height 7
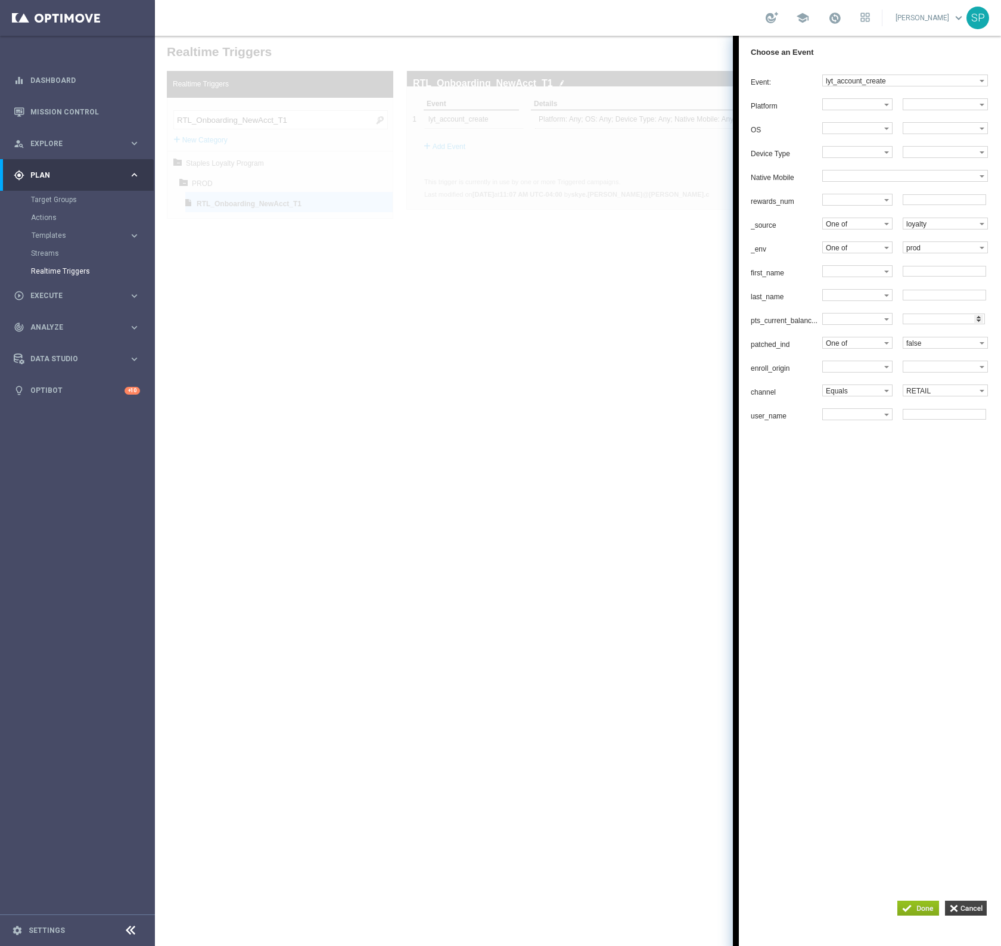
click at [973, 907] on input "button" at bounding box center [966, 907] width 42 height 15
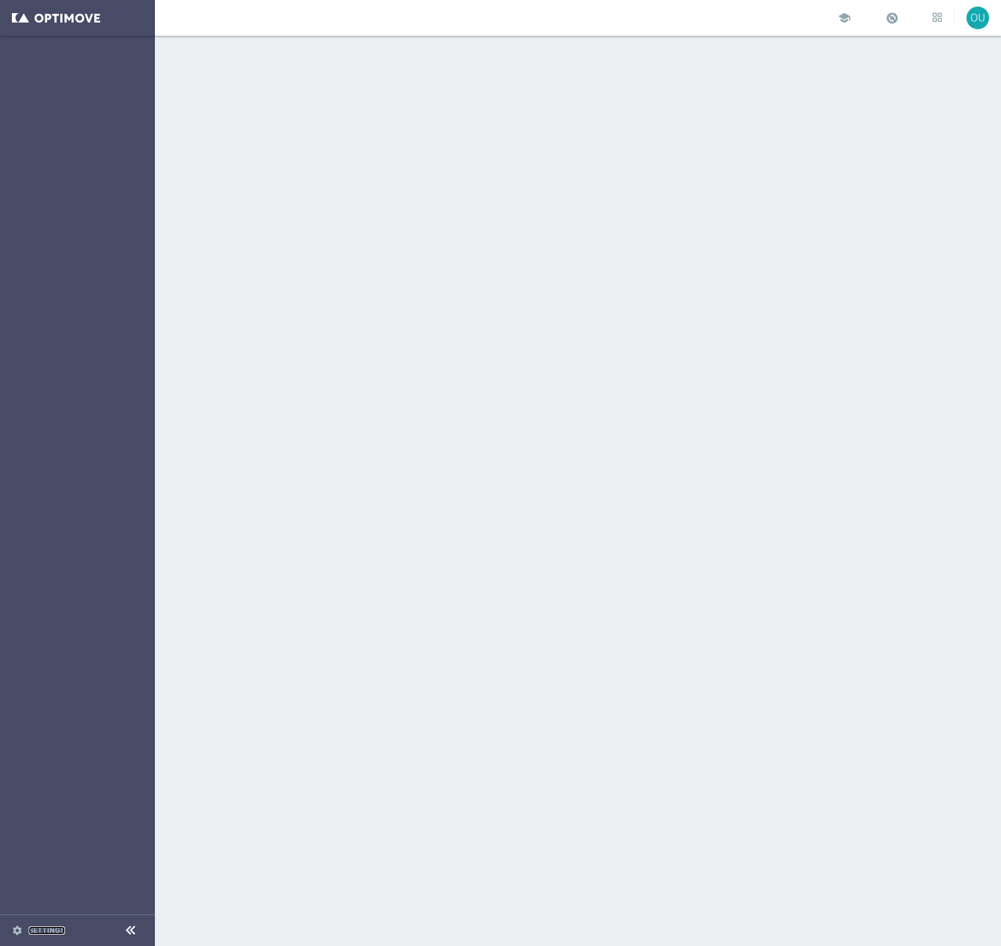
drag, startPoint x: 52, startPoint y: 928, endPoint x: 61, endPoint y: 921, distance: 11.1
click at [52, 928] on link "Settings" at bounding box center [47, 930] width 36 height 7
click at [36, 930] on link "Settings" at bounding box center [47, 930] width 36 height 7
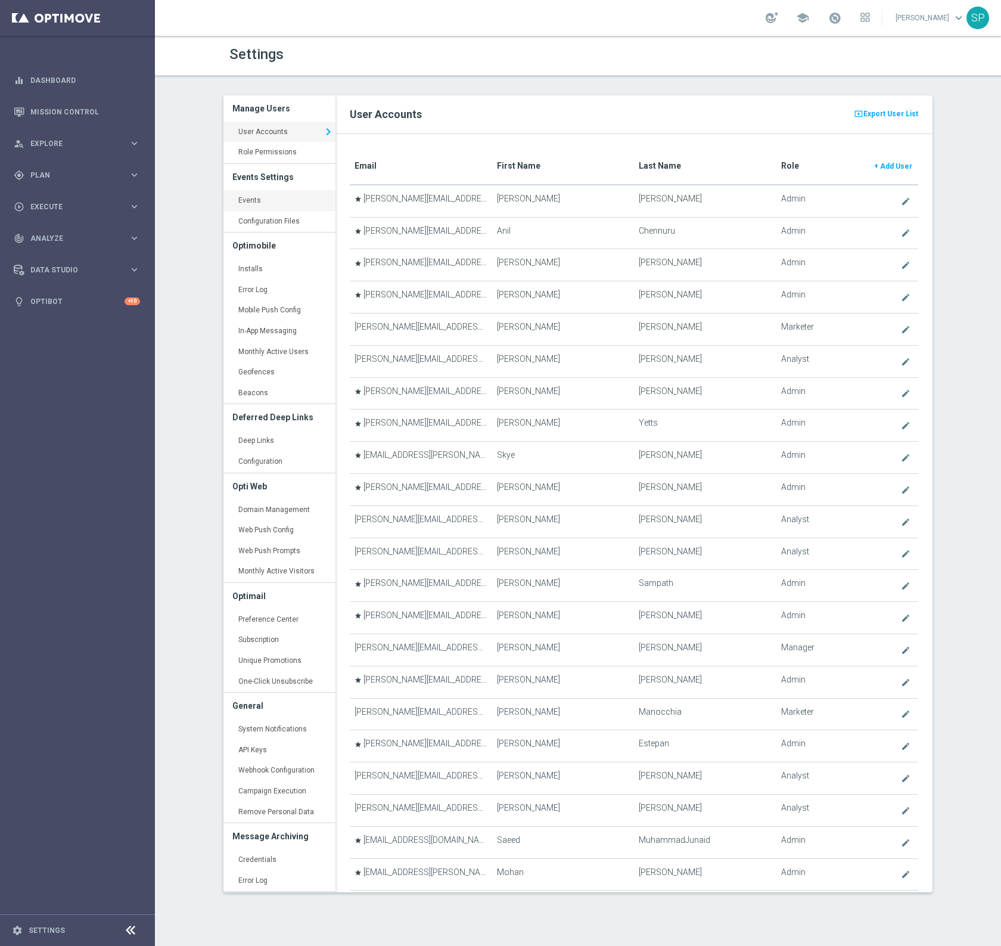
click at [273, 197] on link "Events keyboard_arrow_right" at bounding box center [279, 200] width 112 height 21
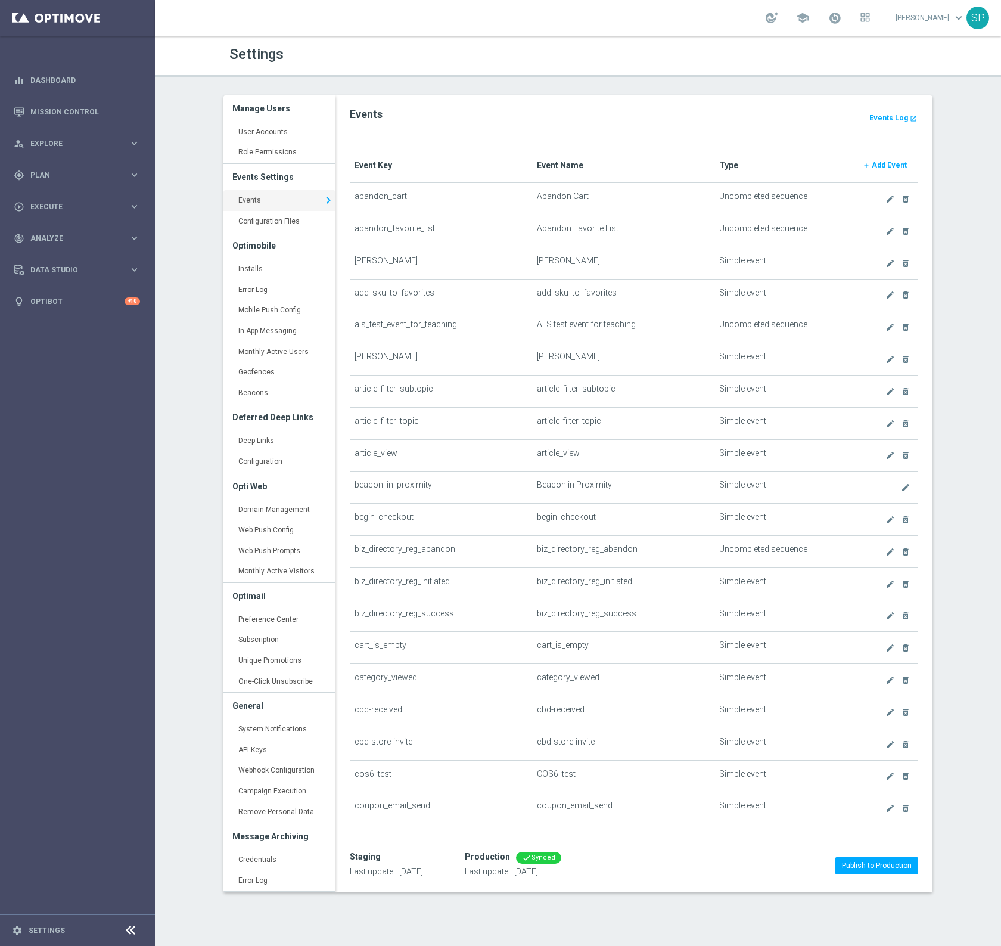
scroll to position [3188, 0]
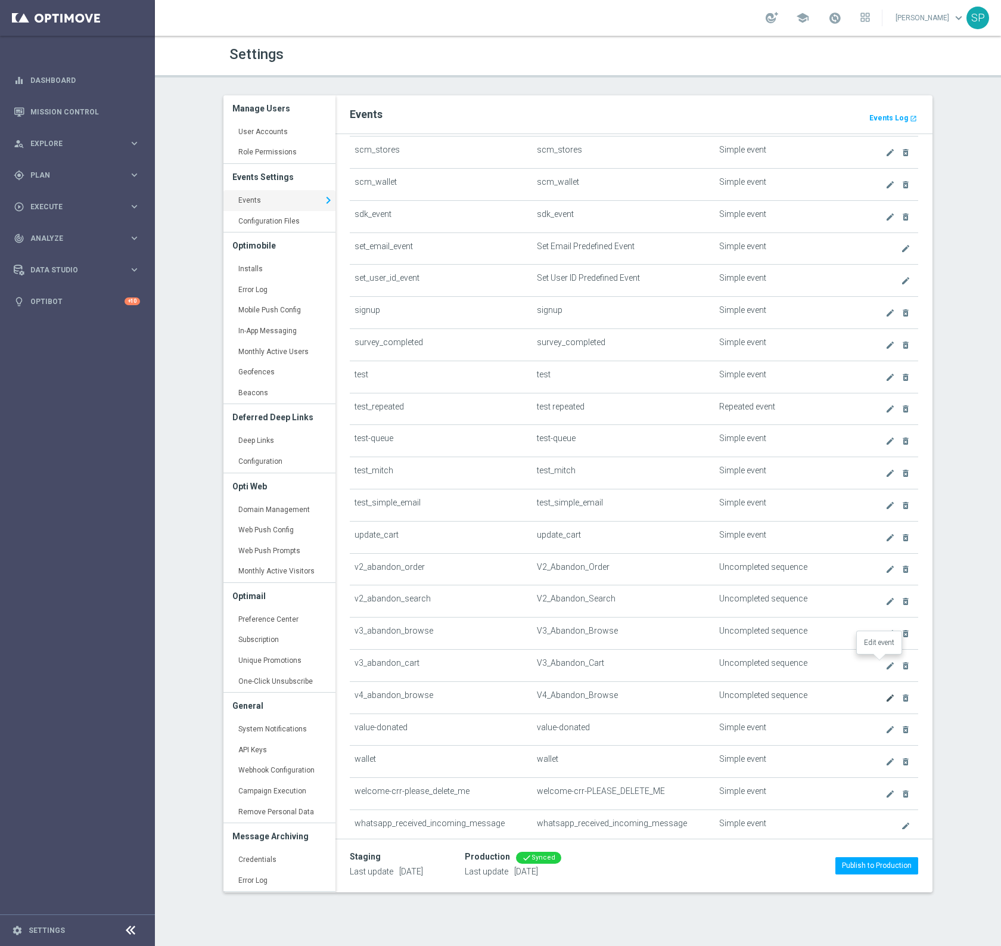
click at [886, 693] on icon "create" at bounding box center [891, 698] width 10 height 10
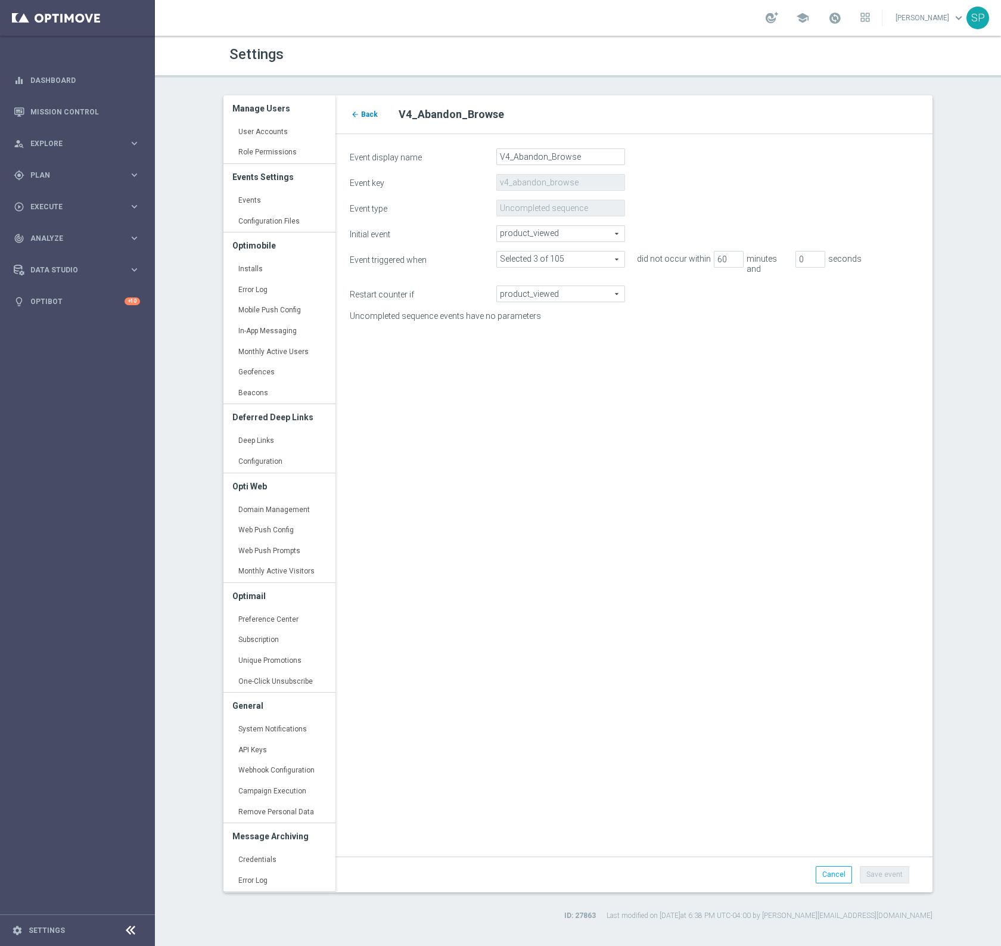
click at [372, 114] on span "Back" at bounding box center [369, 114] width 17 height 8
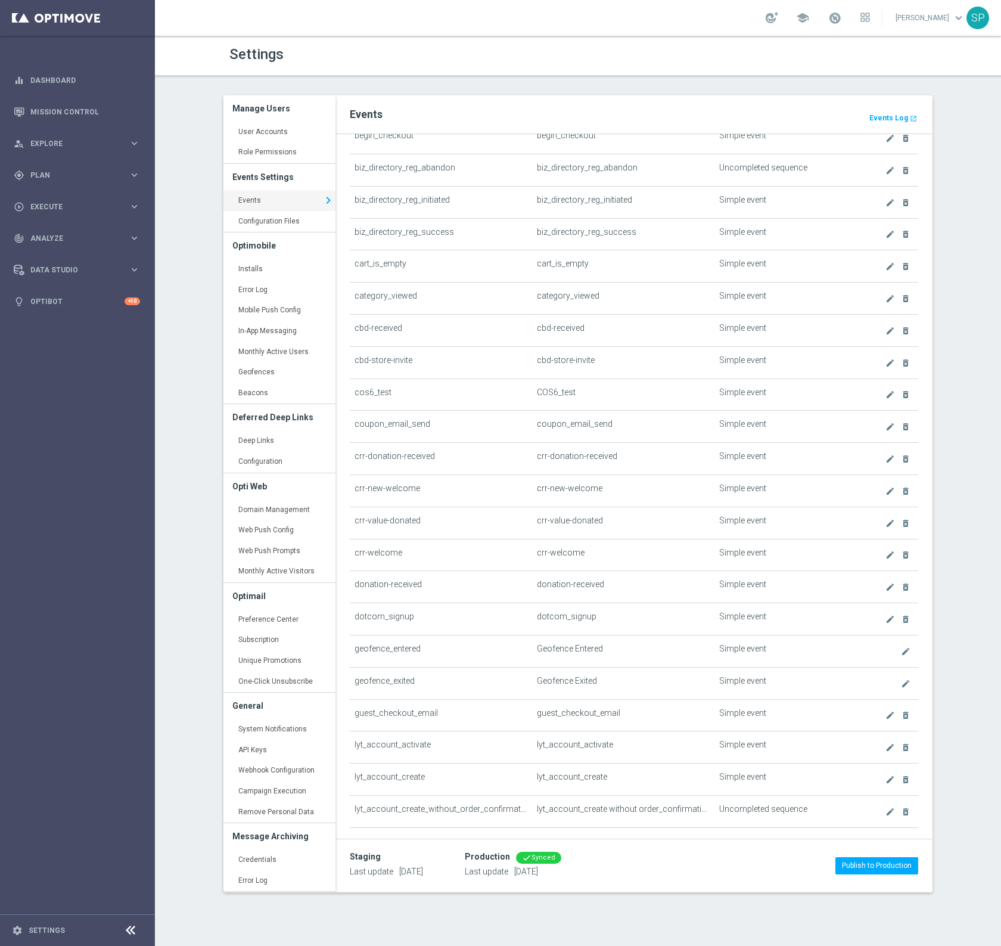
scroll to position [456, 0]
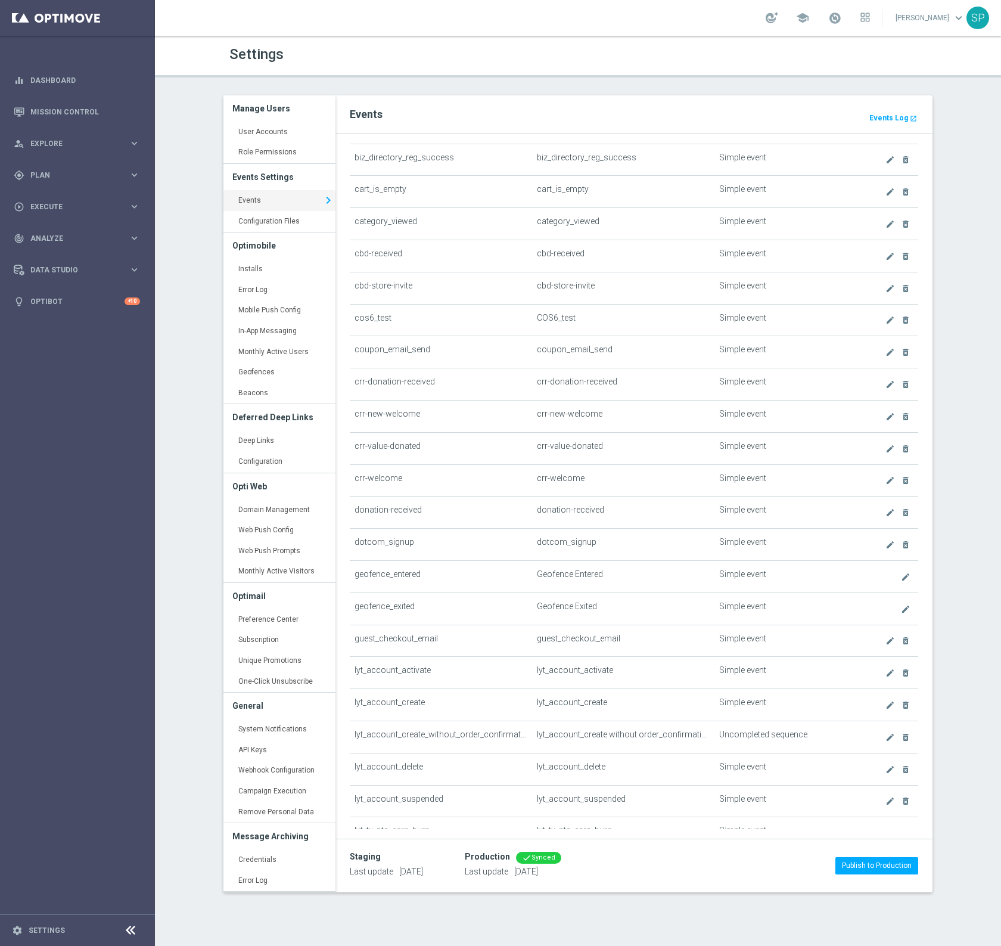
click at [871, 693] on td "create delete_forever" at bounding box center [885, 705] width 67 height 32
click at [886, 700] on icon "create" at bounding box center [891, 705] width 10 height 10
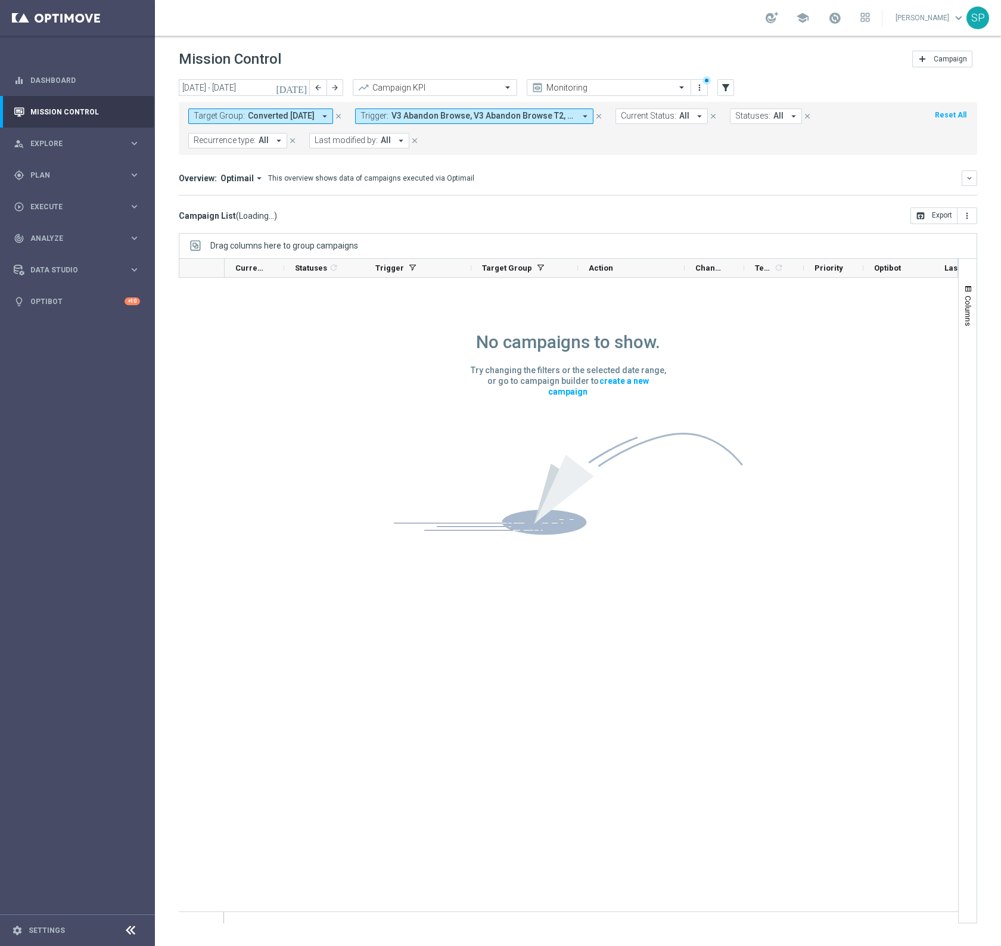
click at [523, 119] on span "V3 Abandon Browse, V3 Abandon Browse T2, V3 Abandon Browse [MEDICAL_DATA]" at bounding box center [484, 116] width 184 height 10
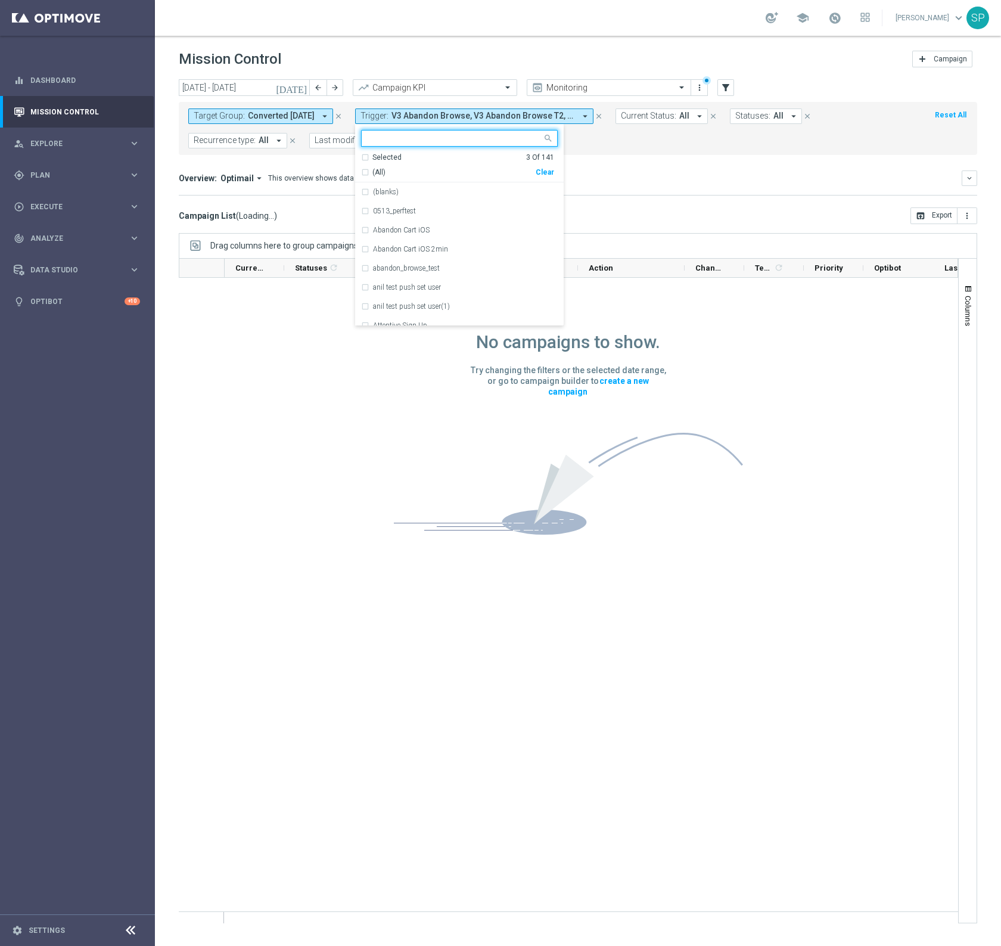
click at [0, 0] on div "Clear" at bounding box center [0, 0] width 0 height 0
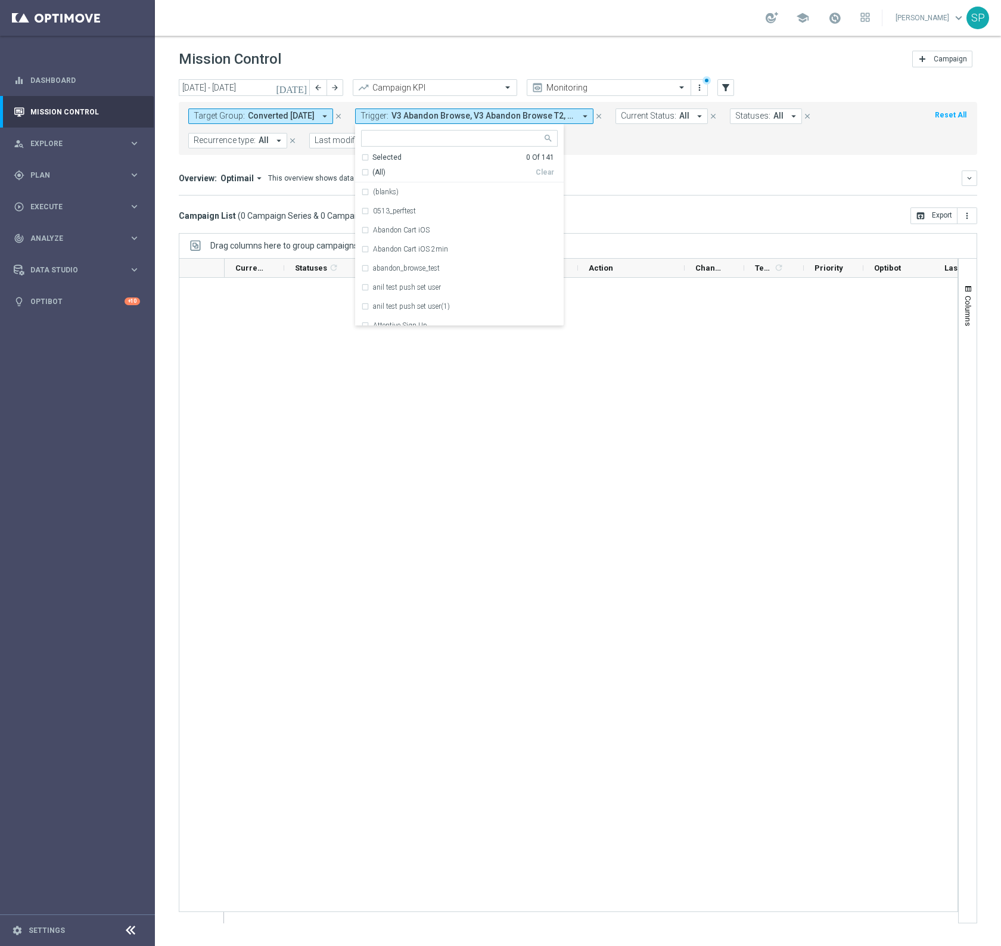
click at [504, 155] on mini-dashboard "Overview: Optimail arrow_drop_down This overview shows data of campaigns execut…" at bounding box center [578, 181] width 799 height 52
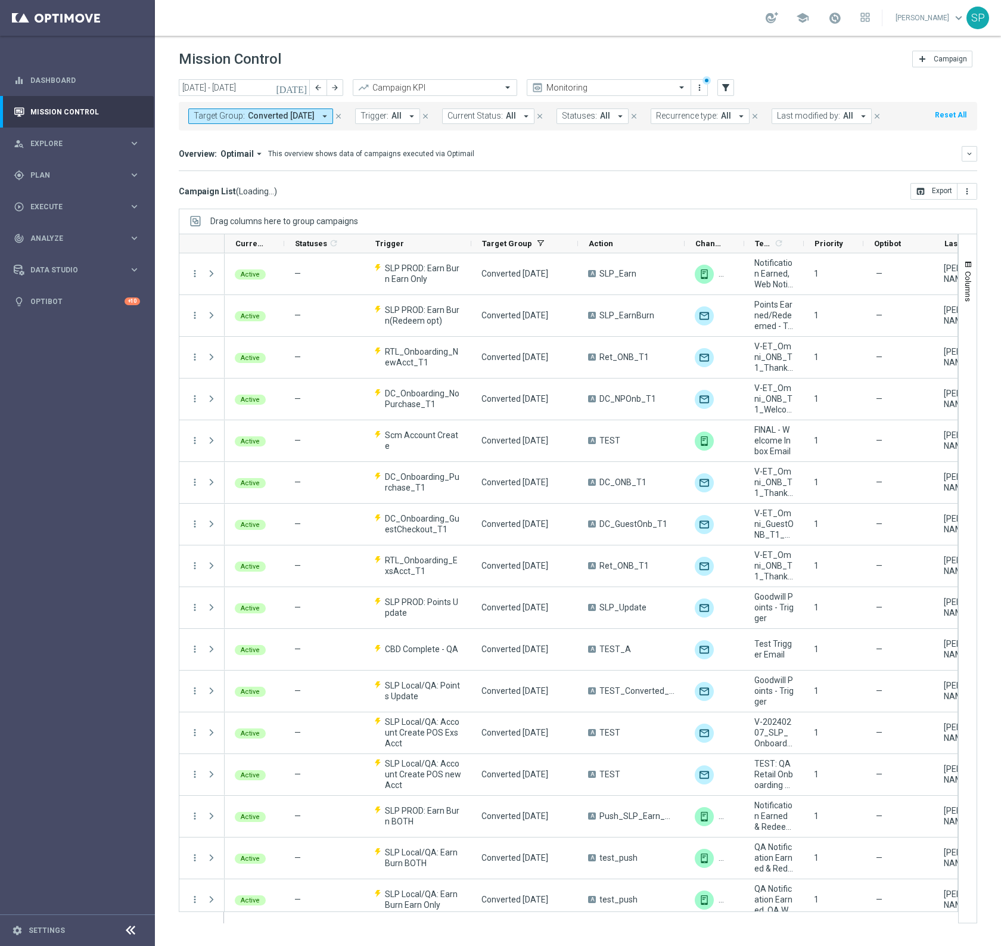
click at [381, 114] on button "Trigger: All arrow_drop_down" at bounding box center [387, 115] width 65 height 15
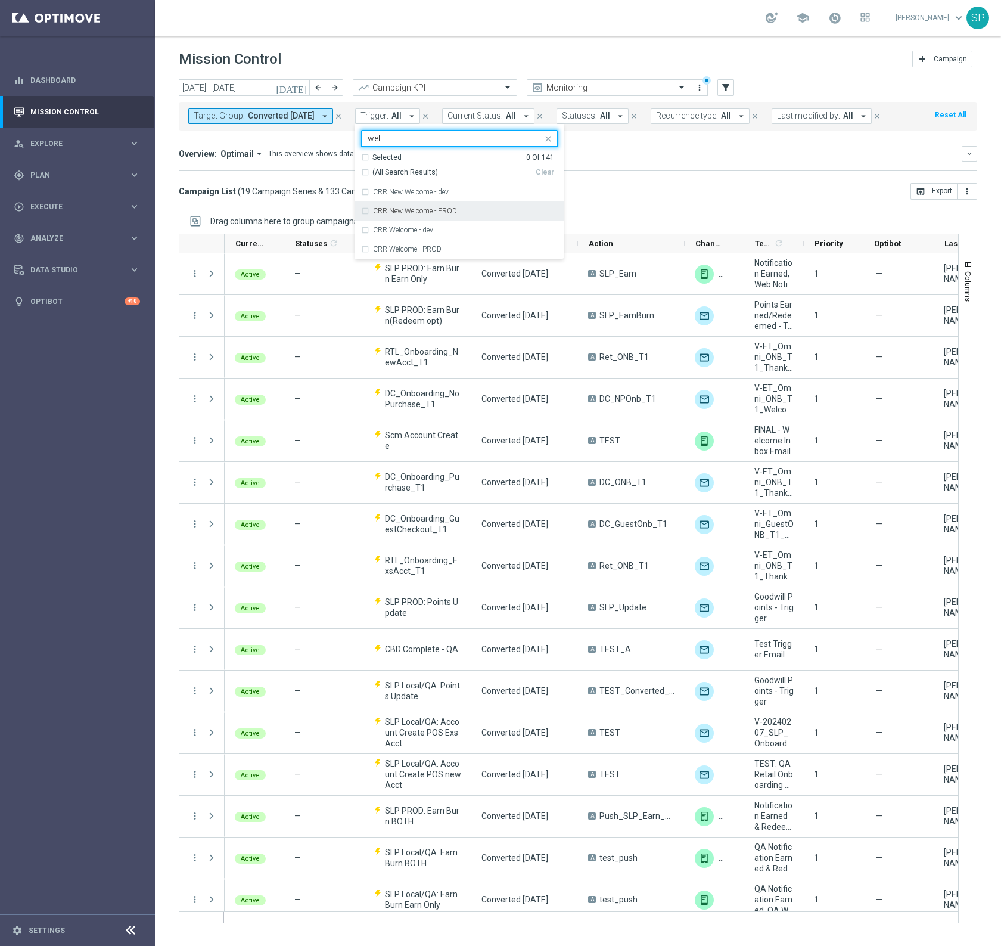
click at [427, 210] on label "CRR New Welcome - PROD" at bounding box center [415, 210] width 84 height 7
type input "wel"
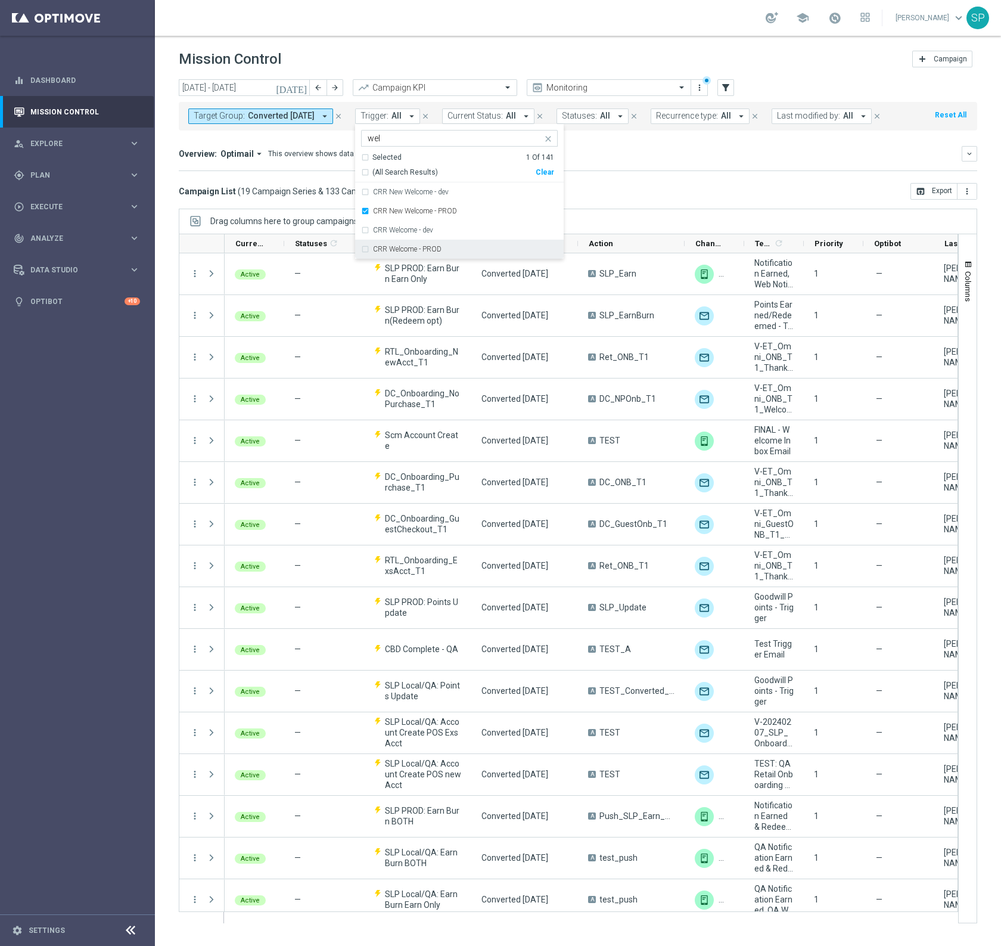
click at [427, 249] on label "CRR Welcome - PROD" at bounding box center [407, 249] width 69 height 7
click at [641, 198] on div "Campaign List ( 19 Campaign Series & 133 Campaign Occurrences ) open_in_browser…" at bounding box center [578, 191] width 799 height 17
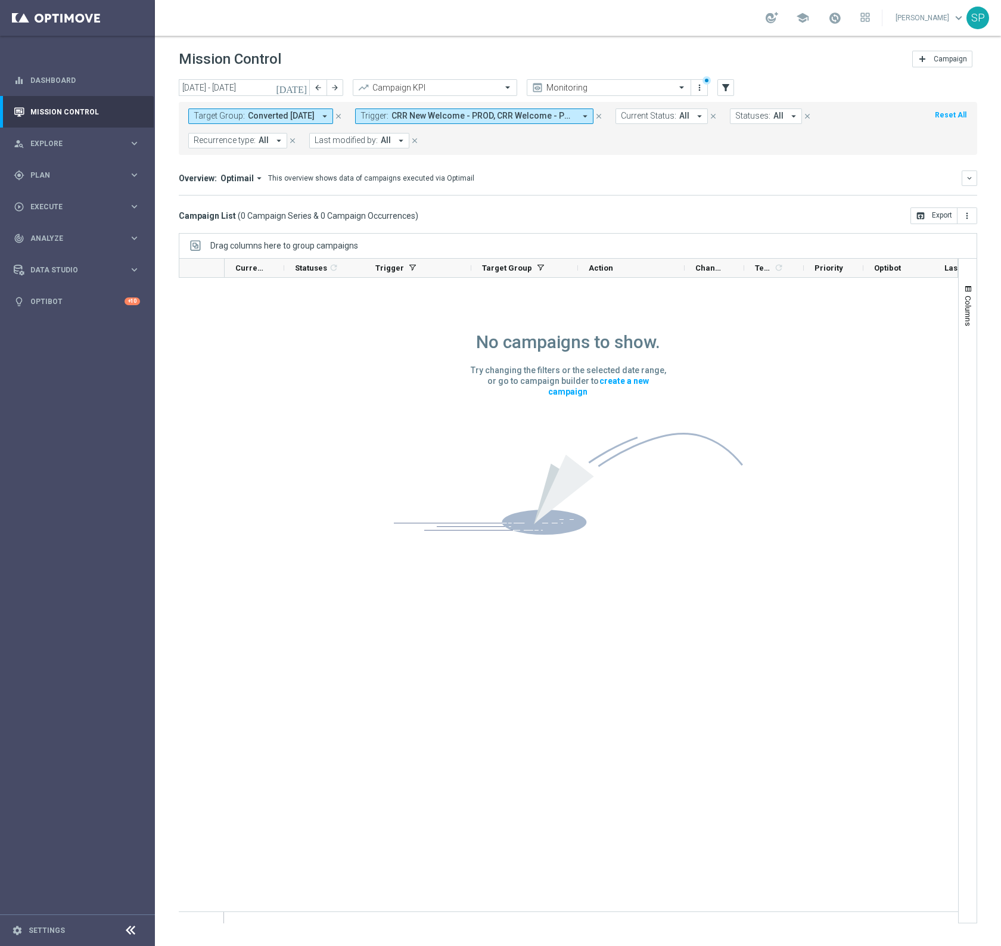
click at [538, 118] on span "CRR New Welcome - PROD, CRR Welcome - PROD" at bounding box center [484, 116] width 184 height 10
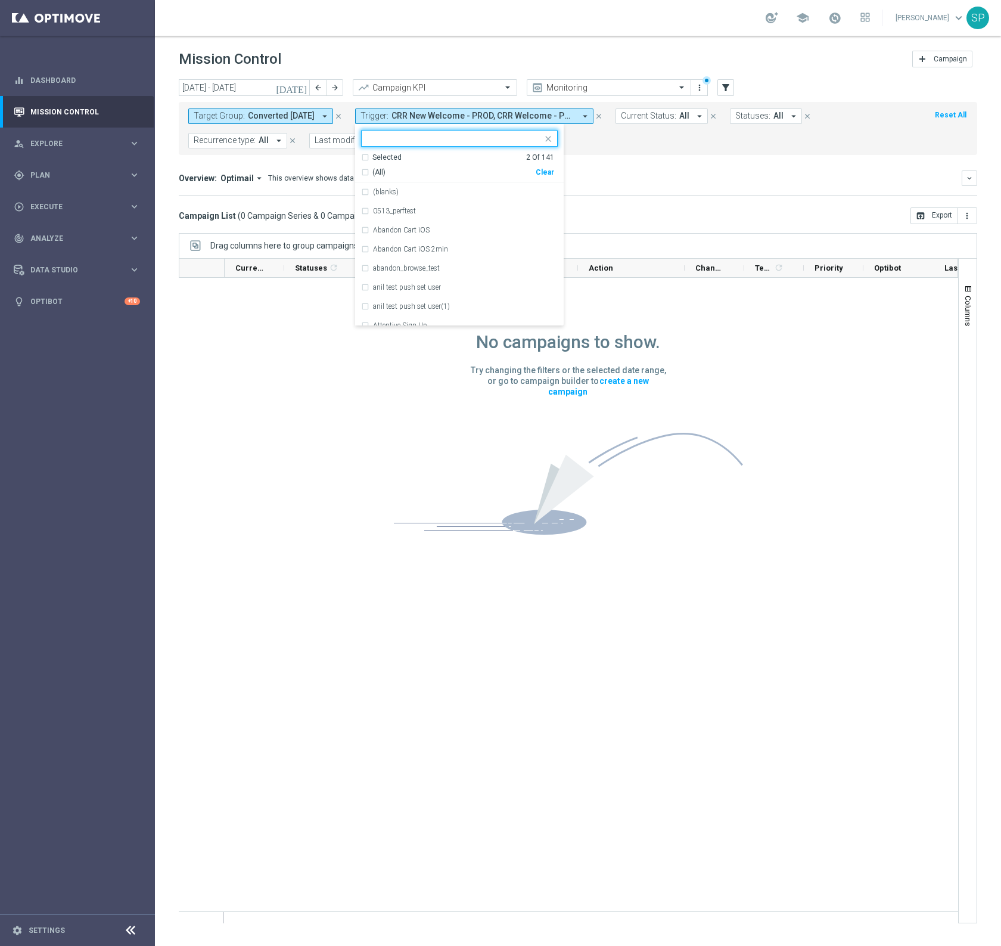
click at [0, 0] on div "Clear" at bounding box center [0, 0] width 0 height 0
click at [623, 177] on div "Overview: Optimail arrow_drop_down This overview shows data of campaigns execut…" at bounding box center [570, 178] width 783 height 11
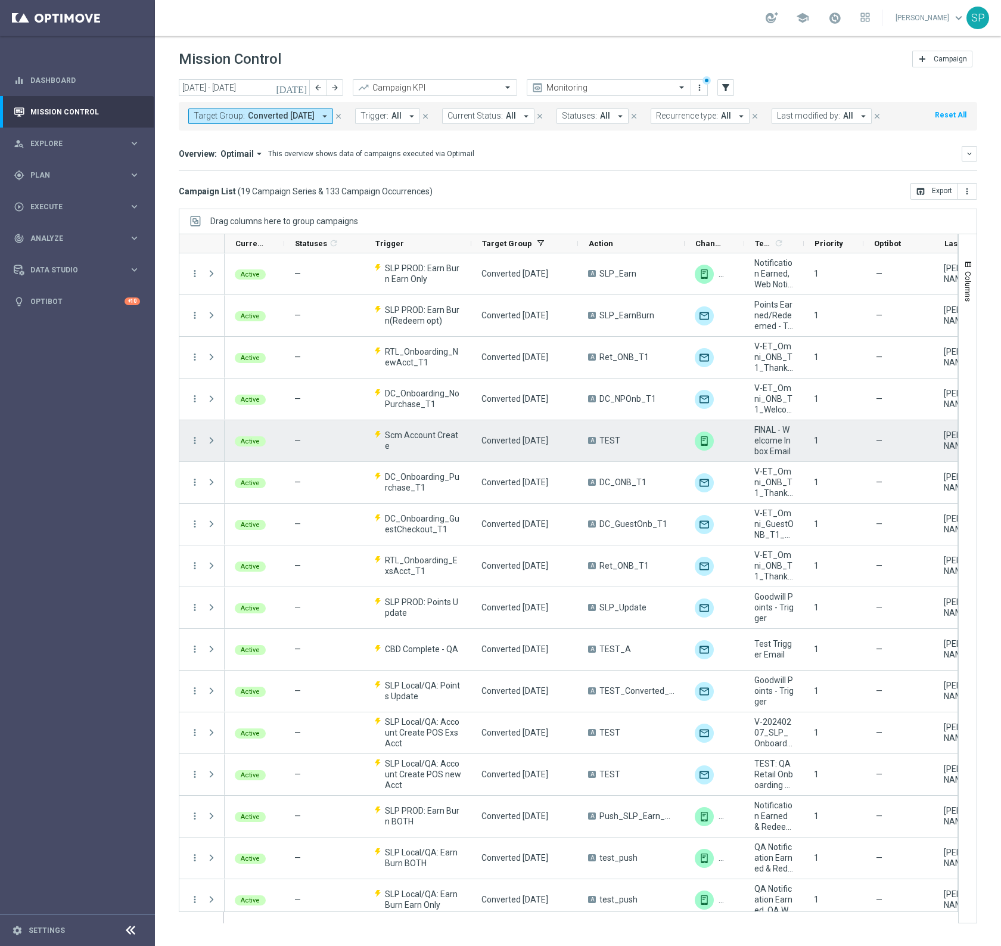
click at [420, 440] on span "Scm Account Create" at bounding box center [423, 440] width 76 height 21
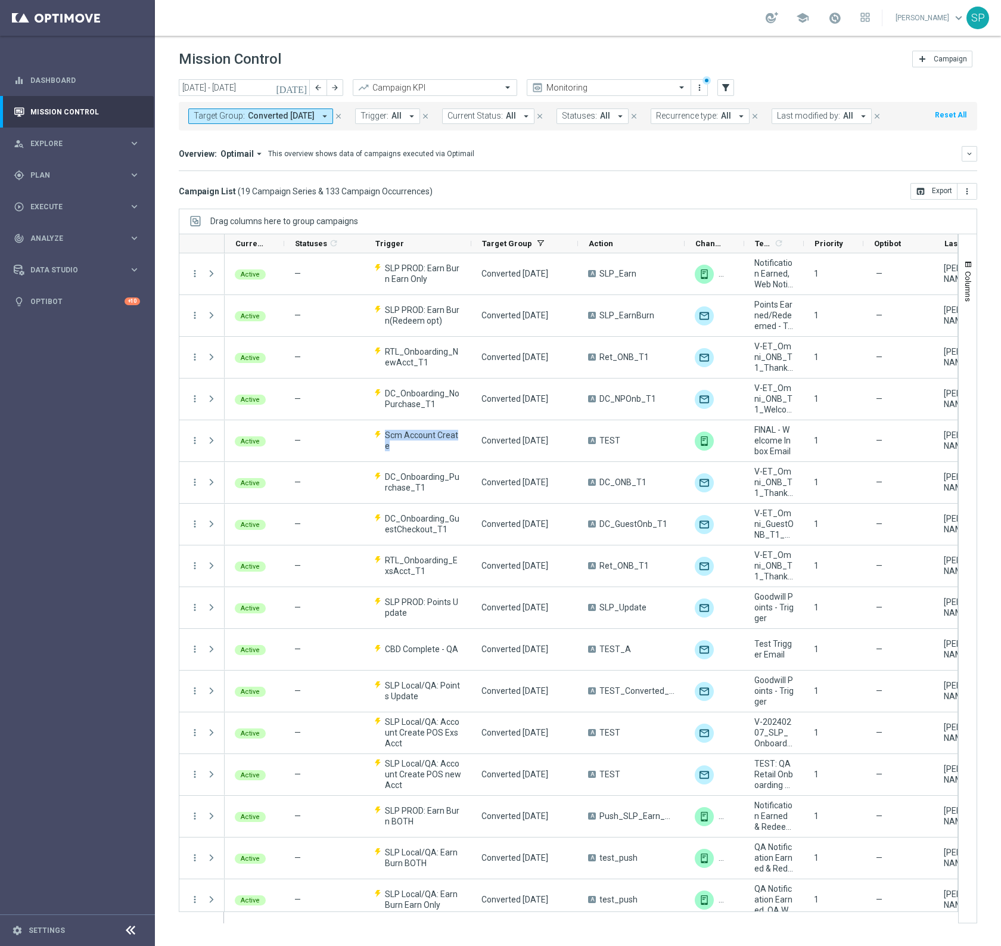
click at [542, 151] on div "Overview: Optimail arrow_drop_down This overview shows data of campaigns execut…" at bounding box center [570, 153] width 783 height 11
click at [724, 91] on icon "filter_alt" at bounding box center [725, 87] width 11 height 11
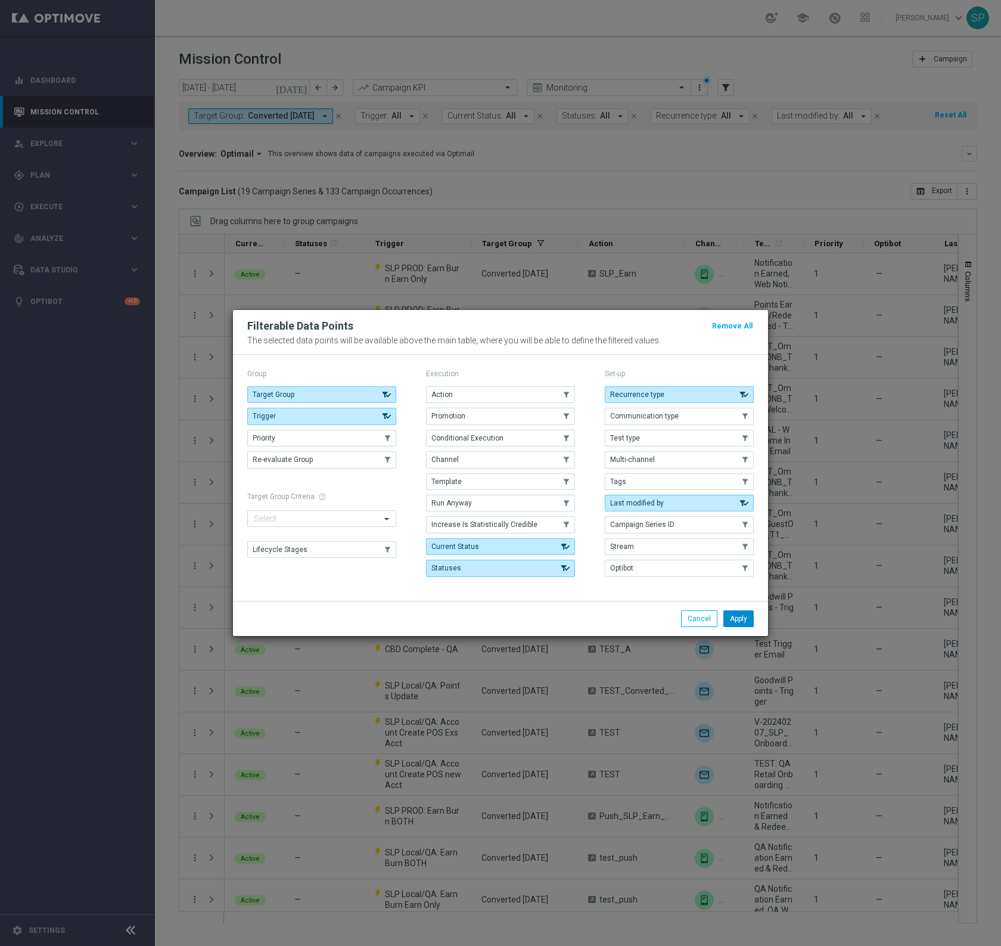
click at [483, 451] on button "Channel" at bounding box center [500, 459] width 149 height 17
click at [736, 618] on button "Apply" at bounding box center [738, 618] width 30 height 17
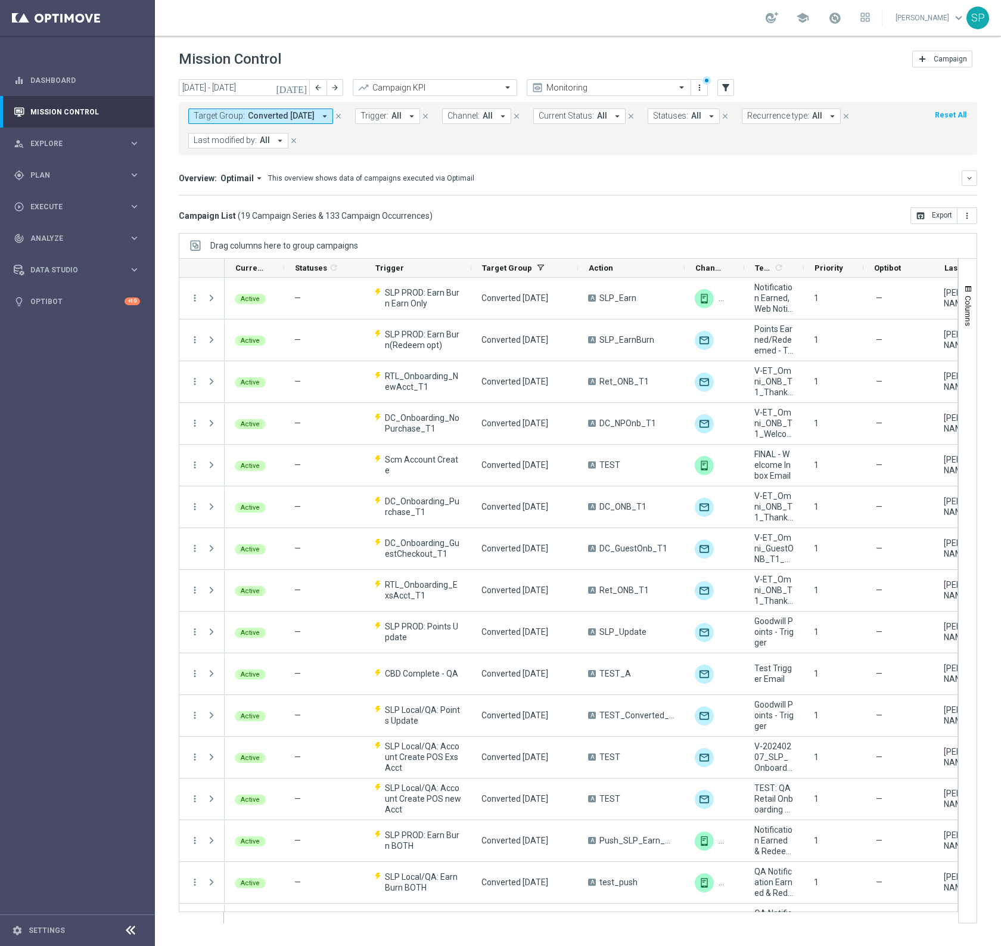
click at [457, 123] on button "Channel: All arrow_drop_down" at bounding box center [476, 115] width 69 height 15
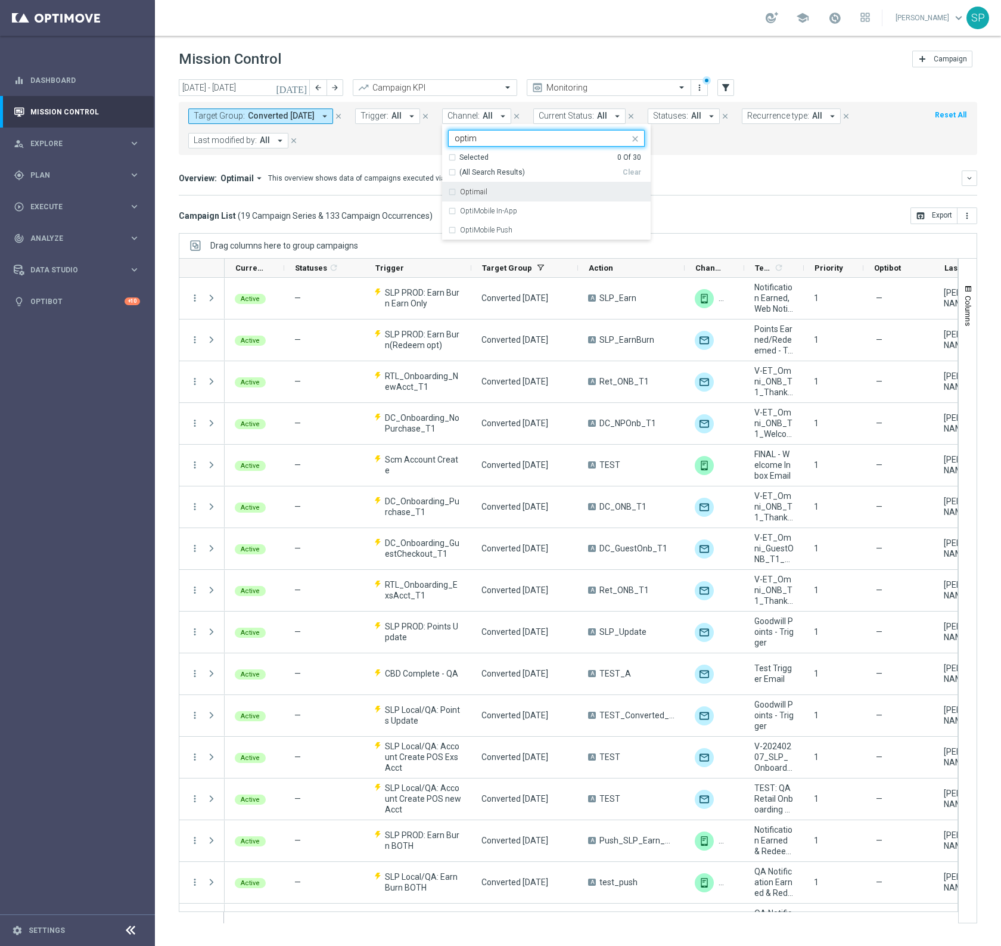
click at [476, 192] on label "Optimail" at bounding box center [473, 191] width 27 height 7
type input "optim"
click at [709, 199] on mini-dashboard "Overview: Optimail arrow_drop_down This overview shows data of campaigns execut…" at bounding box center [578, 181] width 799 height 52
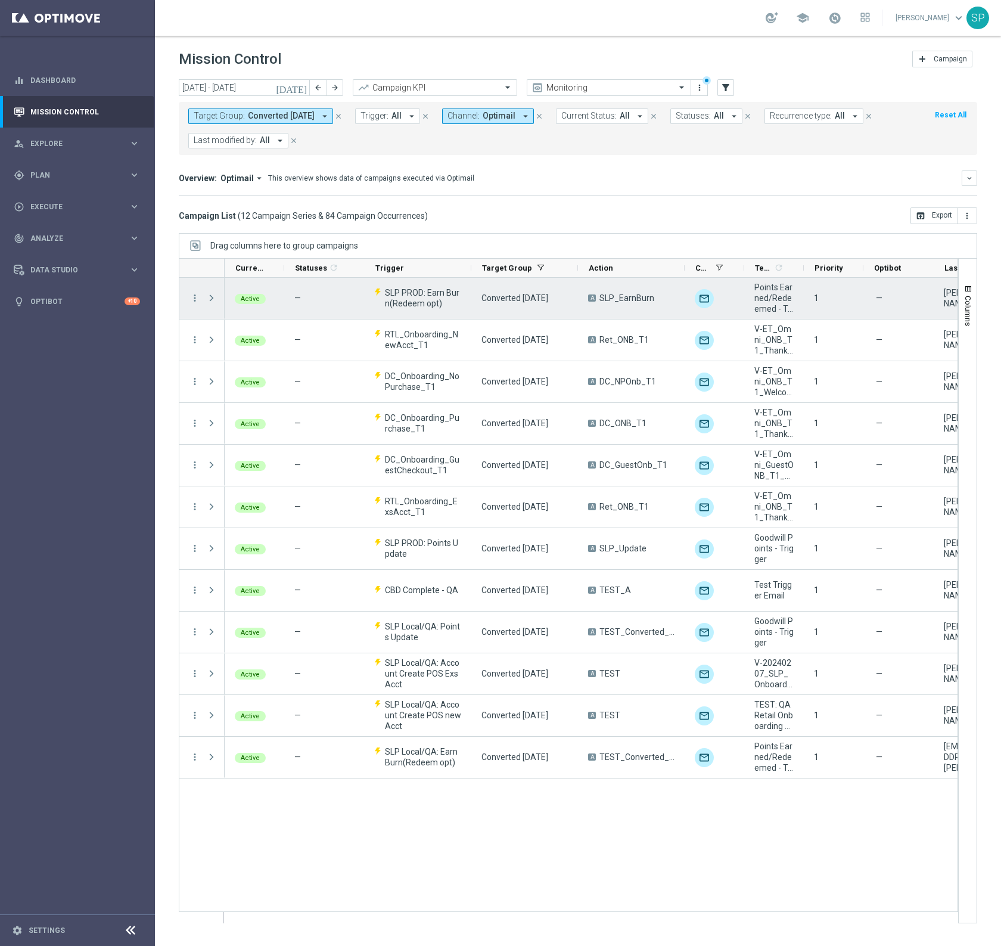
click at [423, 290] on span "SLP PROD: Earn Burn(Redeem opt)" at bounding box center [423, 297] width 76 height 21
copy span "SLP PROD: Earn Burn(Redeem opt)"
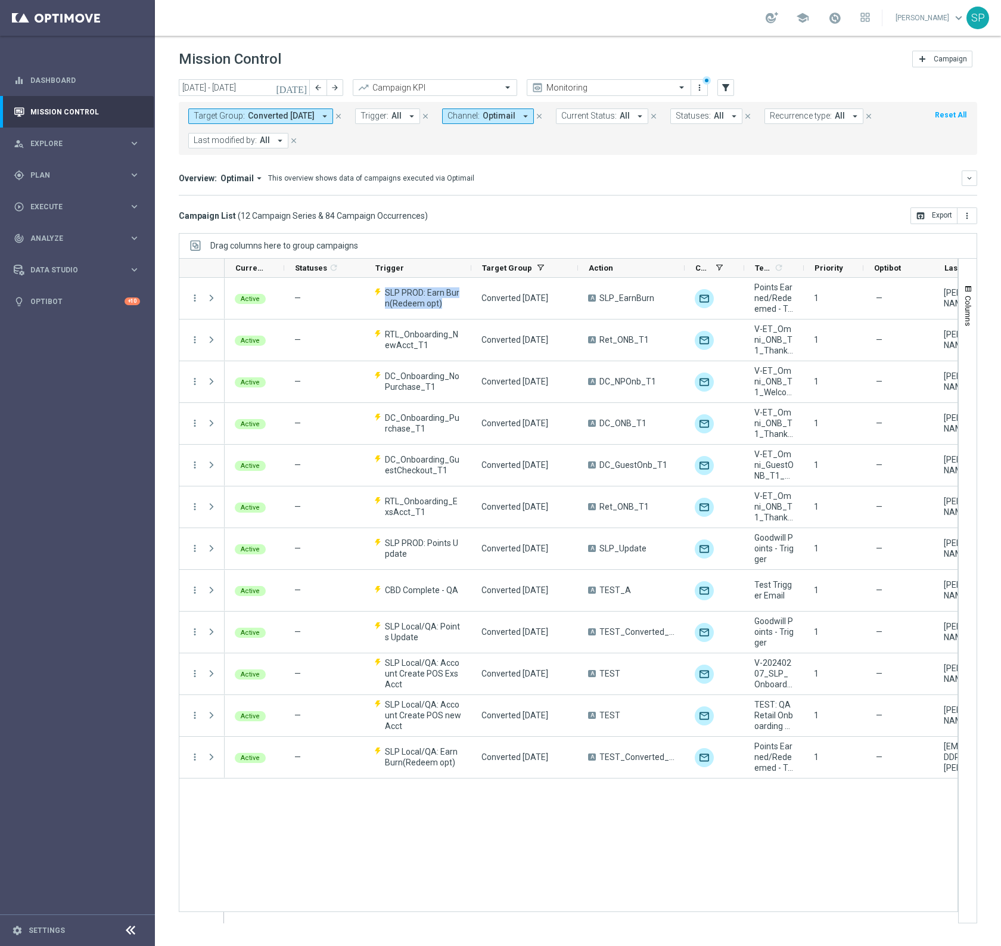
click at [418, 297] on span "SLP PROD: Earn Burn(Redeem opt)" at bounding box center [423, 297] width 76 height 21
click at [475, 265] on div "Target Group" at bounding box center [524, 268] width 107 height 19
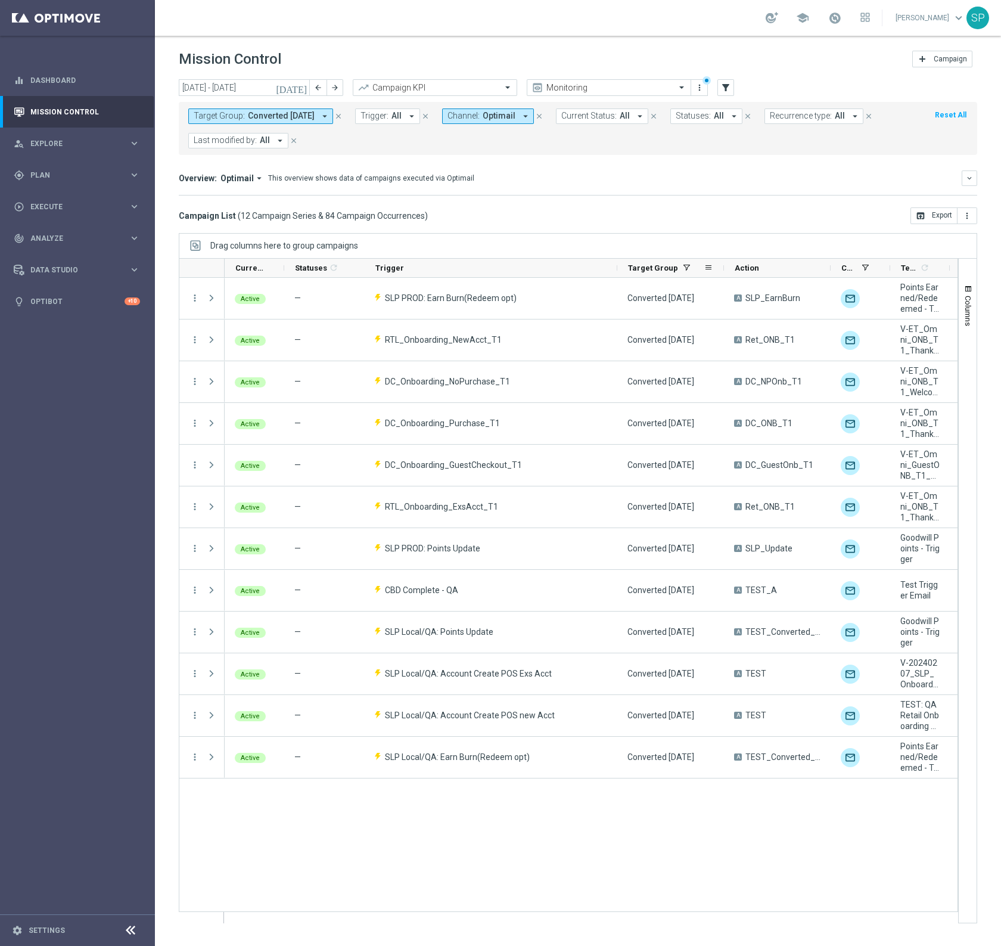
drag, startPoint x: 471, startPoint y: 269, endPoint x: 617, endPoint y: 275, distance: 146.2
click at [617, 275] on div "Current Status 1 Statuses 1 refresh Trigger Target Group" at bounding box center [801, 268] width 1153 height 19
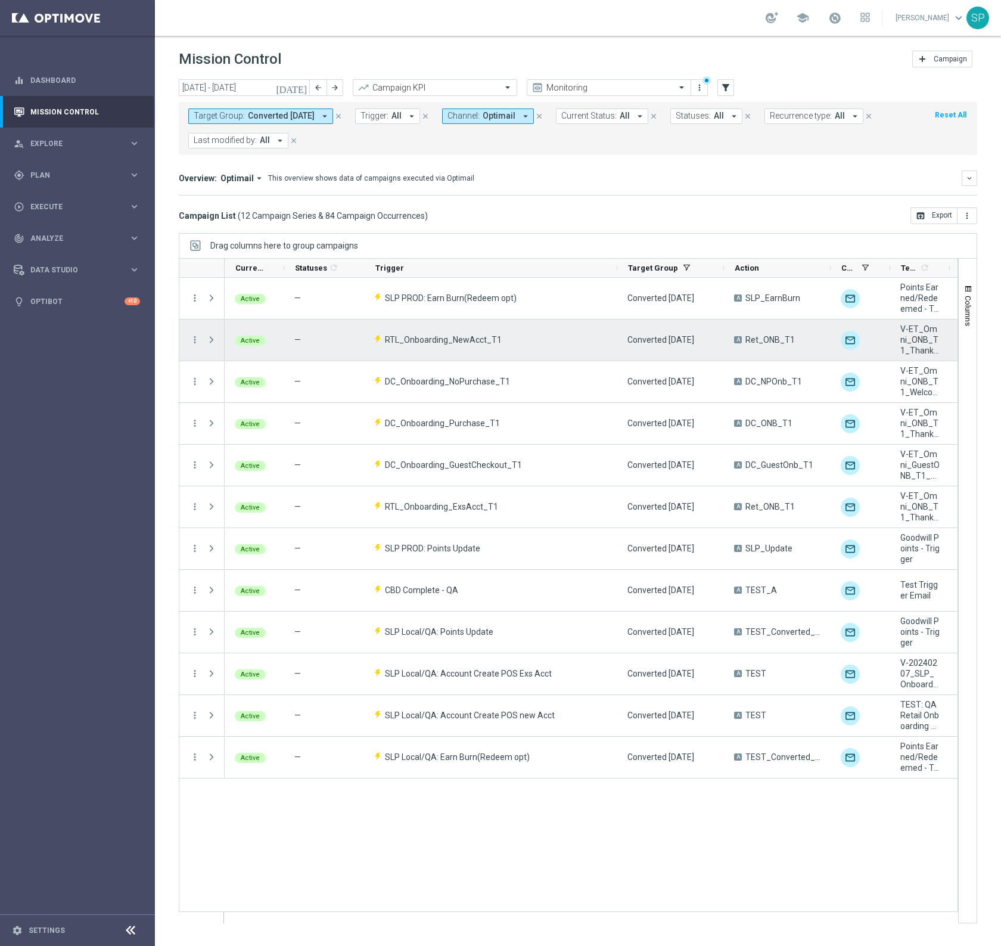
click at [458, 341] on span "RTL_Onboarding_NewAcct_T1" at bounding box center [443, 339] width 117 height 11
click at [214, 336] on span at bounding box center [211, 340] width 11 height 10
